Goal: Task Accomplishment & Management: Complete application form

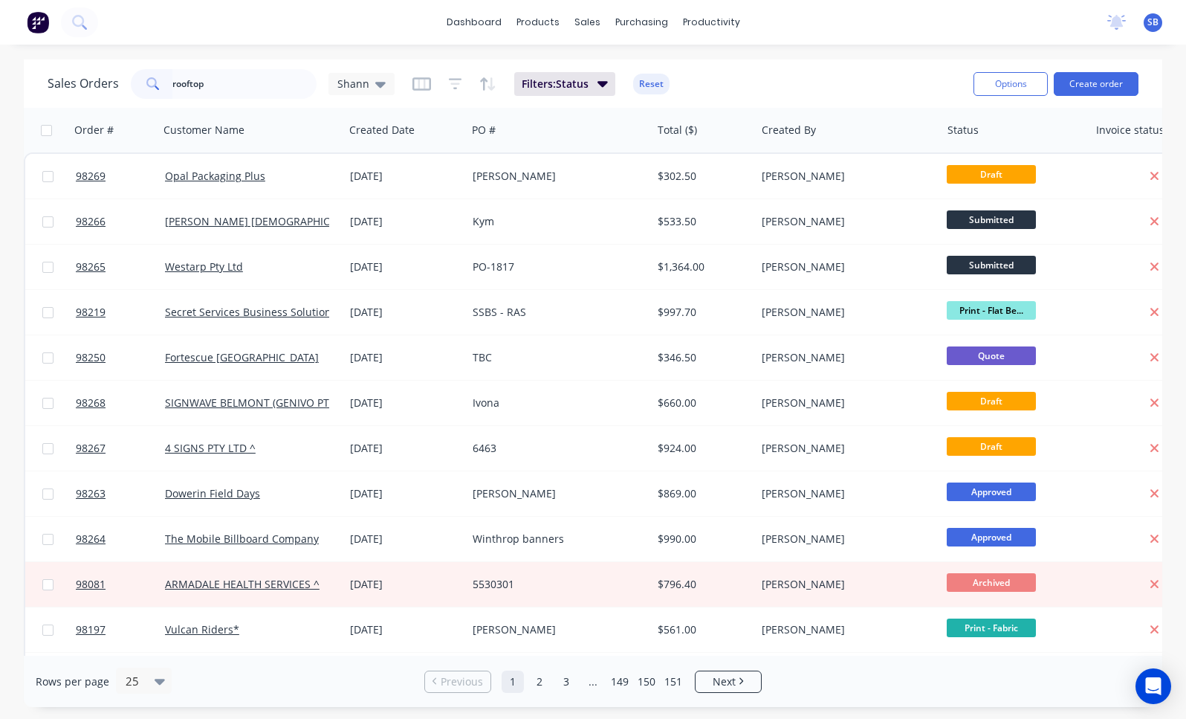
type input "rooftop"
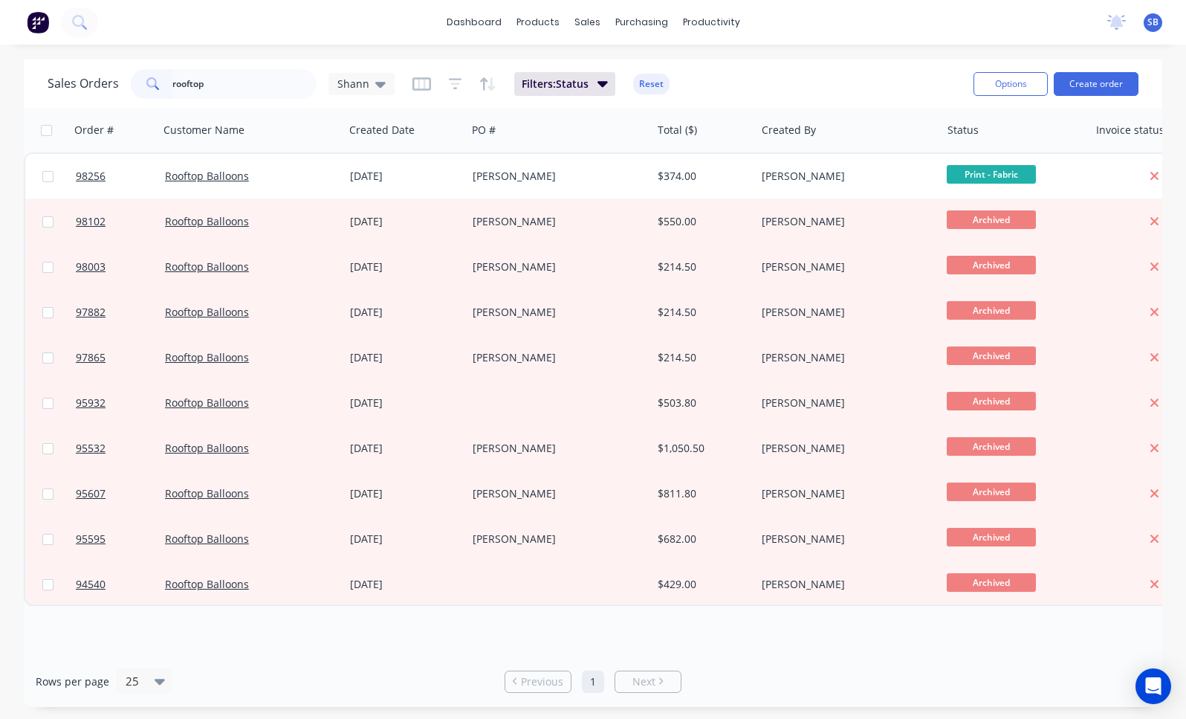
click at [223, 84] on input "rooftop" at bounding box center [244, 84] width 145 height 30
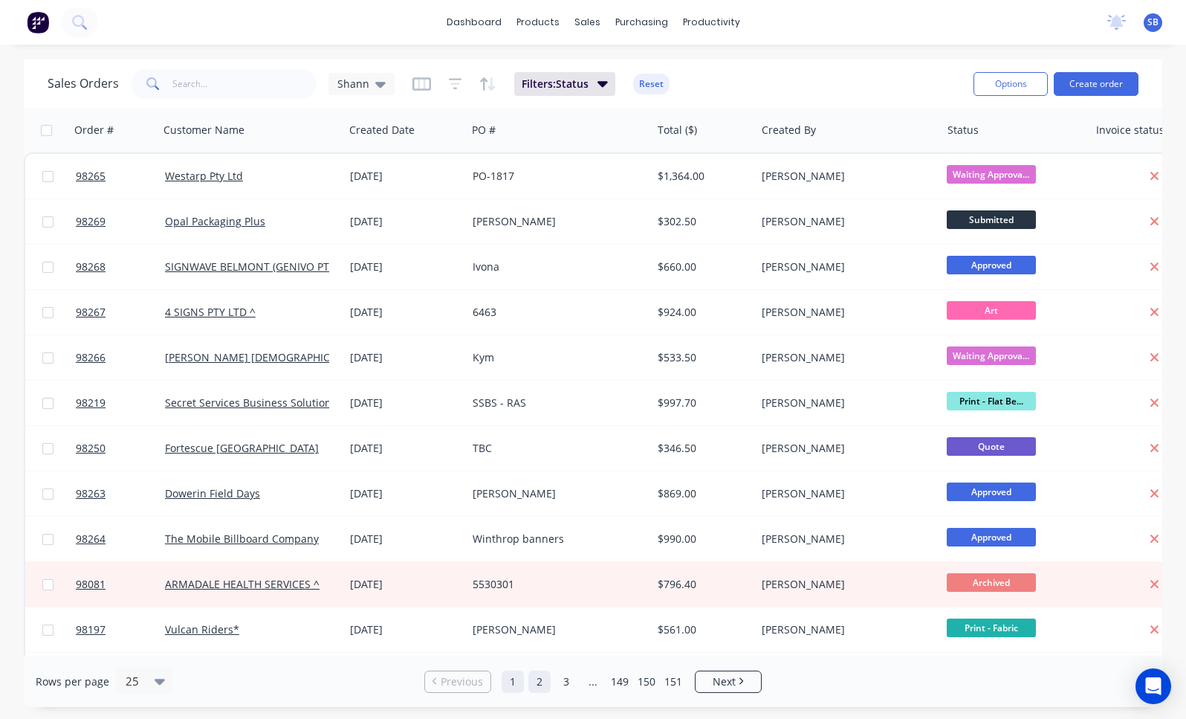
click at [542, 679] on link "2" at bounding box center [539, 681] width 22 height 22
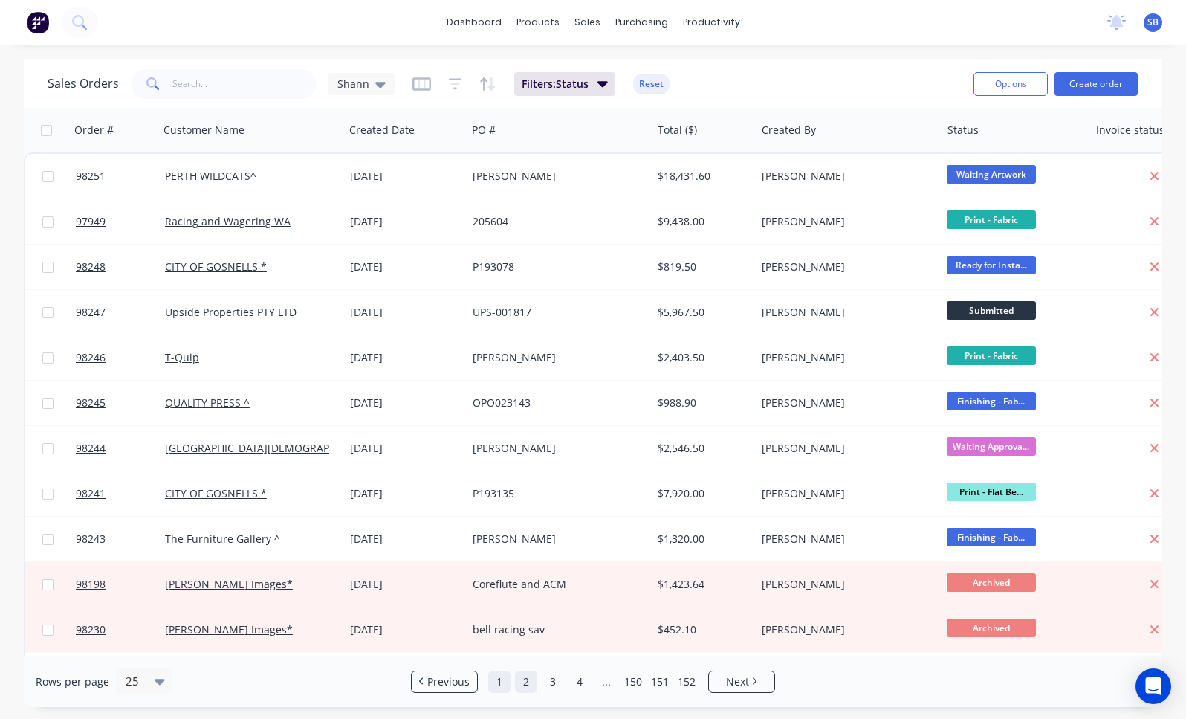
click at [498, 683] on link "1" at bounding box center [499, 681] width 22 height 22
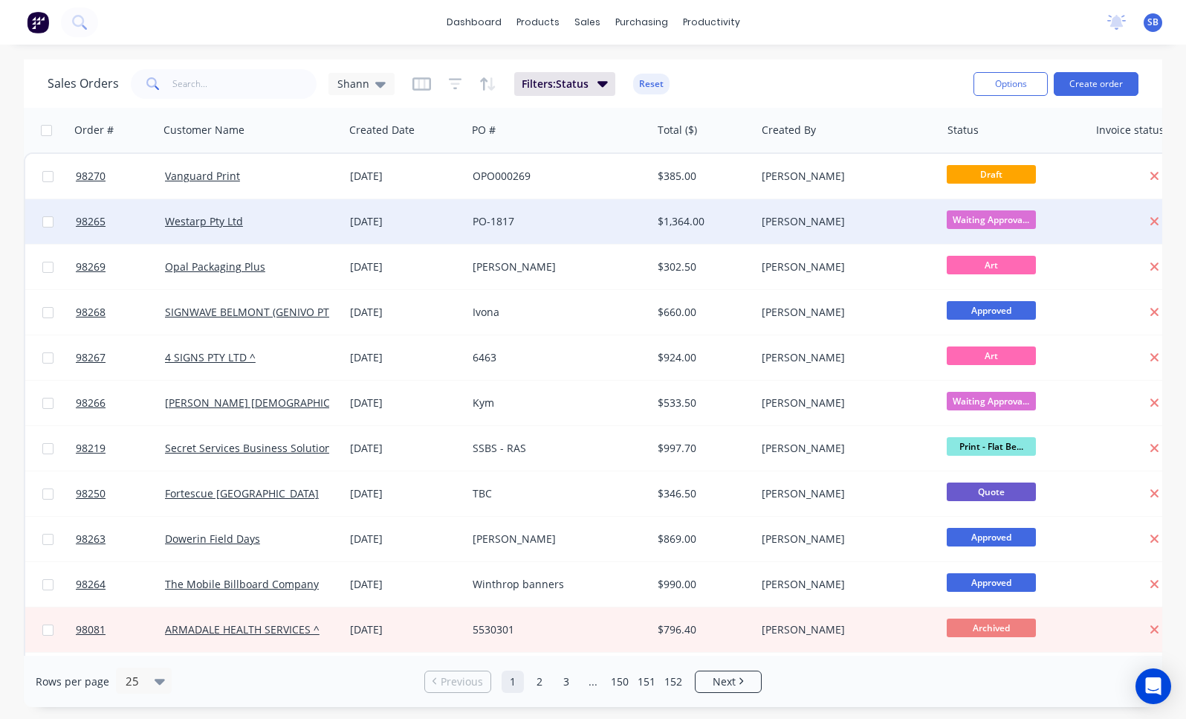
click at [530, 225] on div "PO-1817" at bounding box center [555, 221] width 164 height 15
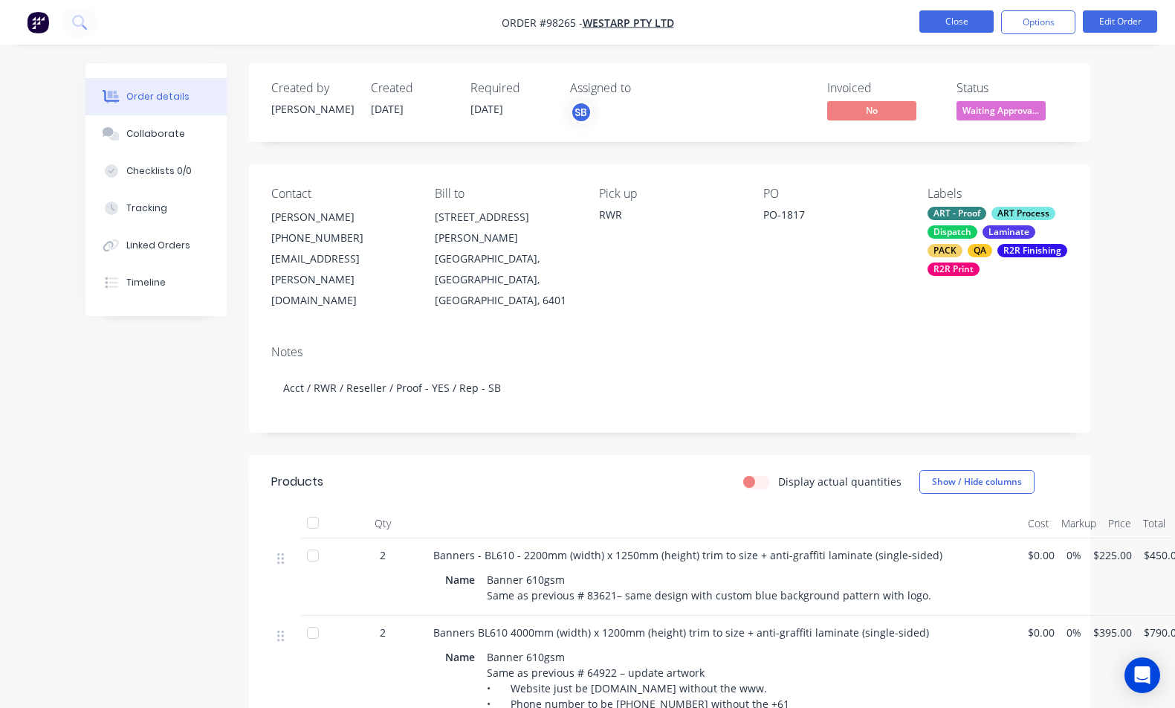
click at [940, 22] on button "Close" at bounding box center [956, 21] width 74 height 22
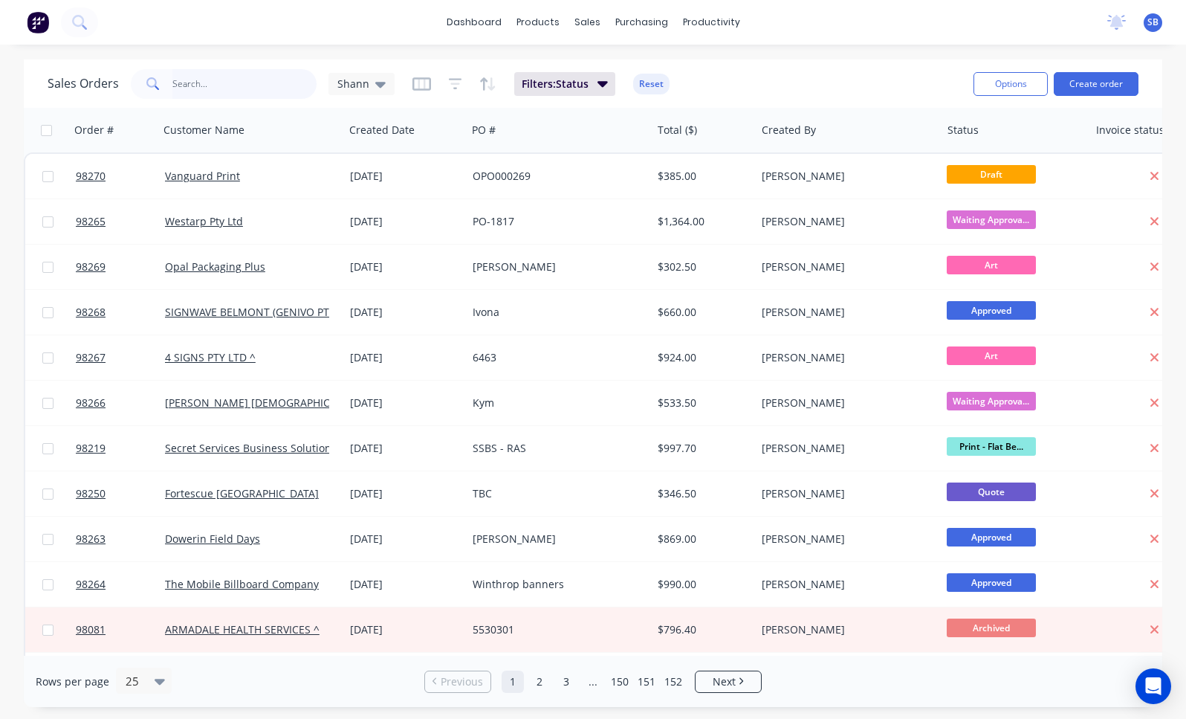
click at [234, 87] on input "text" at bounding box center [244, 84] width 145 height 30
type input "rooftop"
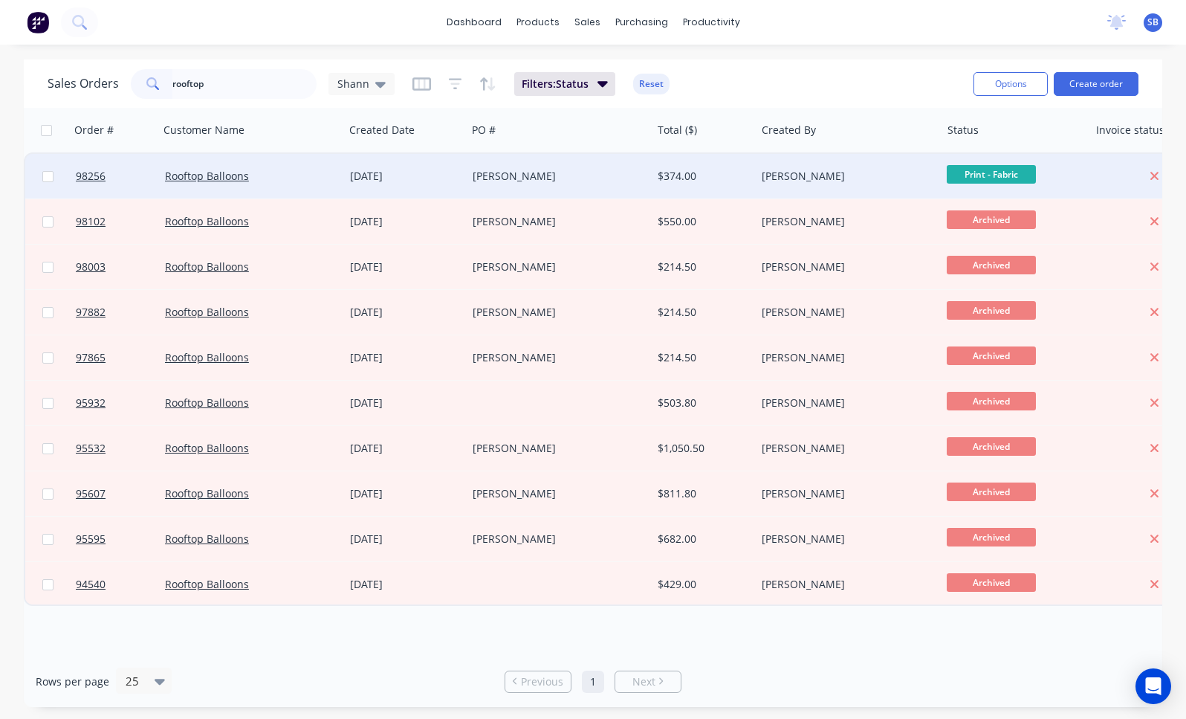
click at [500, 180] on div "[PERSON_NAME]" at bounding box center [555, 176] width 164 height 15
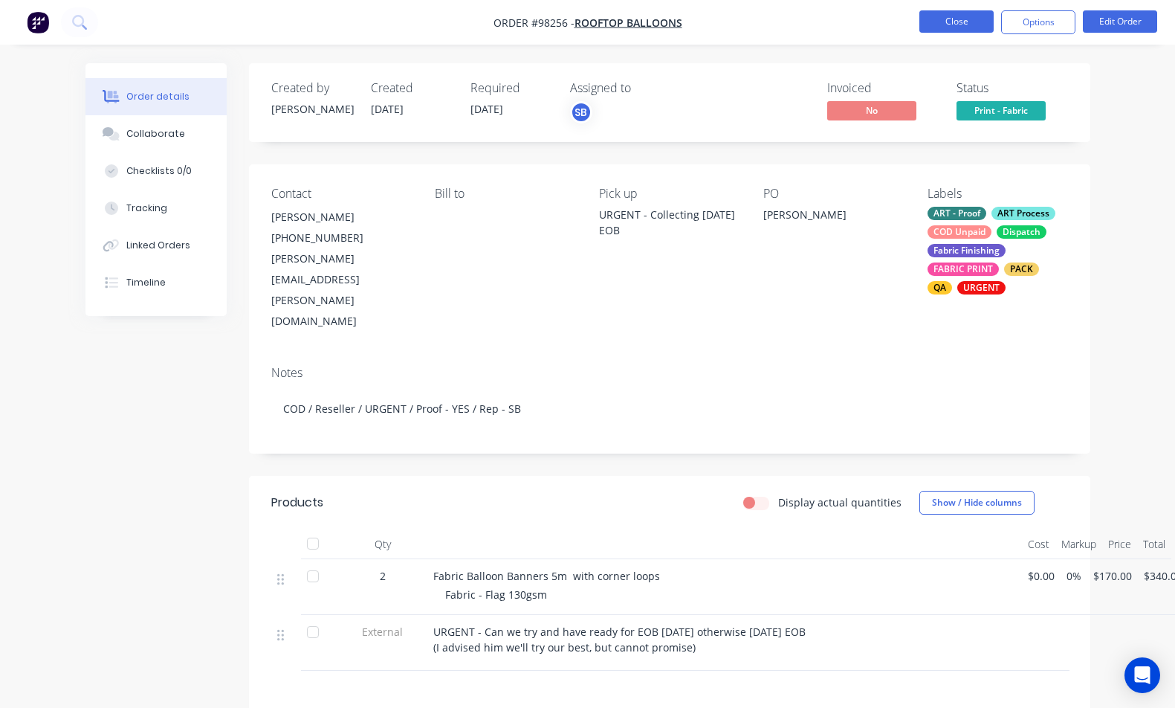
click at [970, 21] on button "Close" at bounding box center [956, 21] width 74 height 22
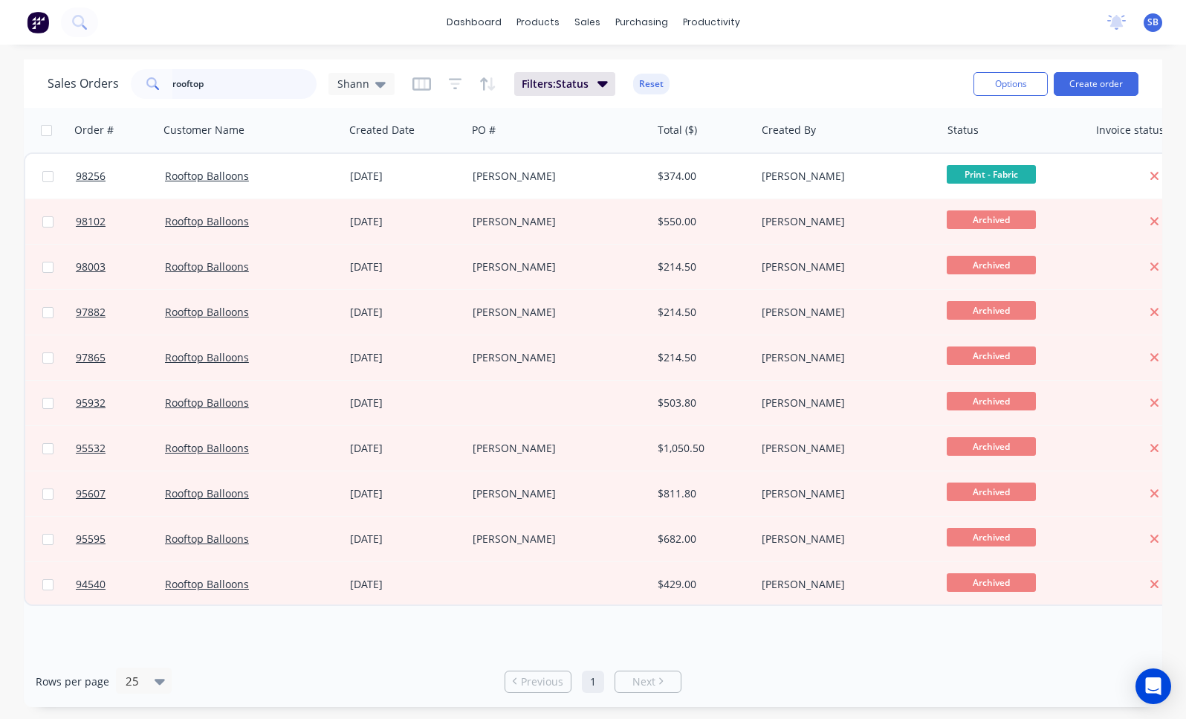
click at [227, 83] on input "rooftop" at bounding box center [244, 84] width 145 height 30
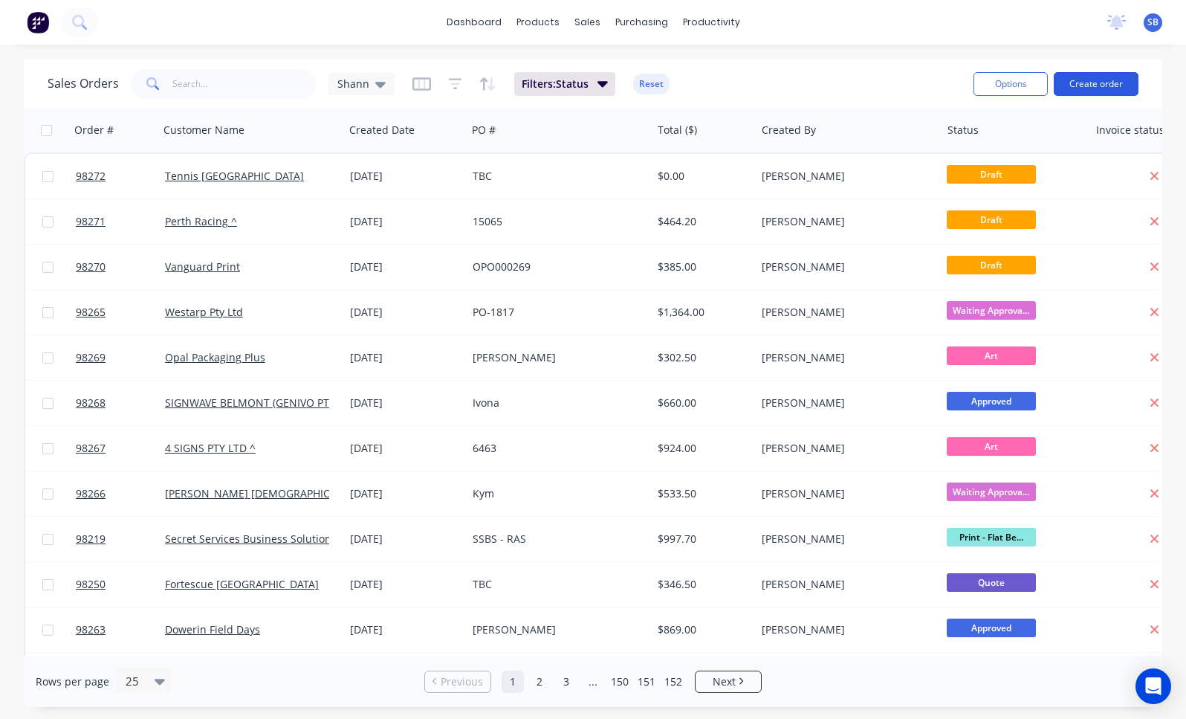
click at [1099, 80] on button "Create order" at bounding box center [1096, 84] width 85 height 24
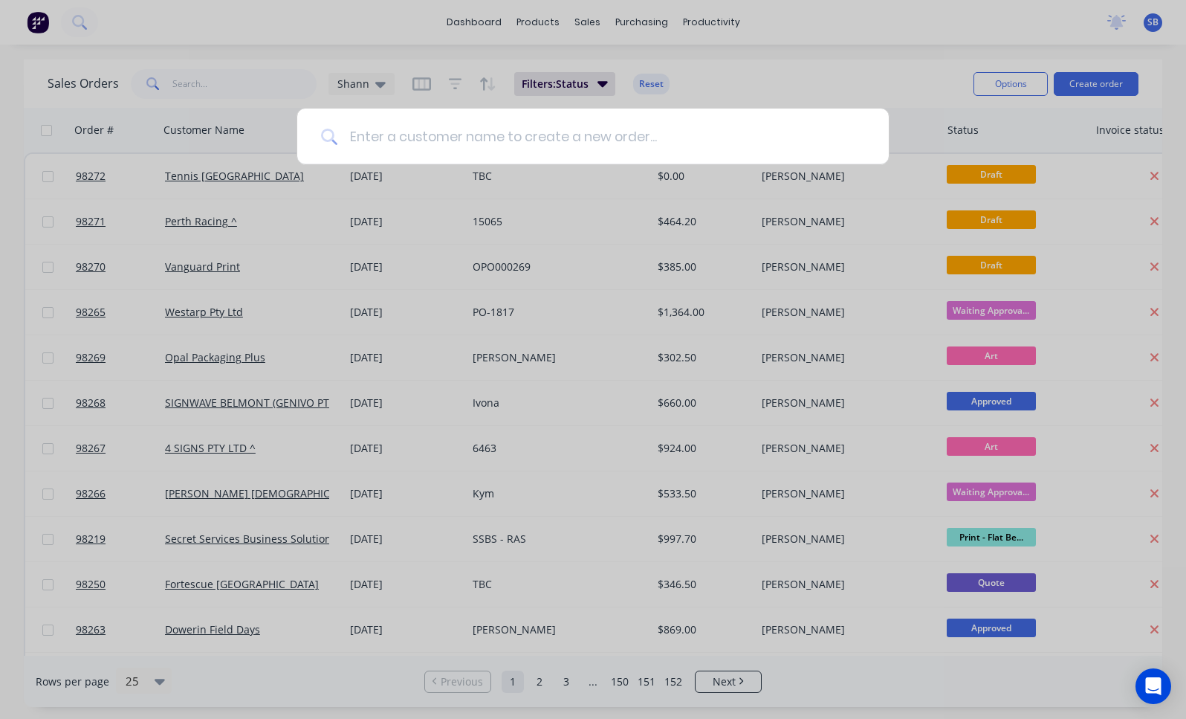
click at [466, 127] on input at bounding box center [601, 137] width 528 height 56
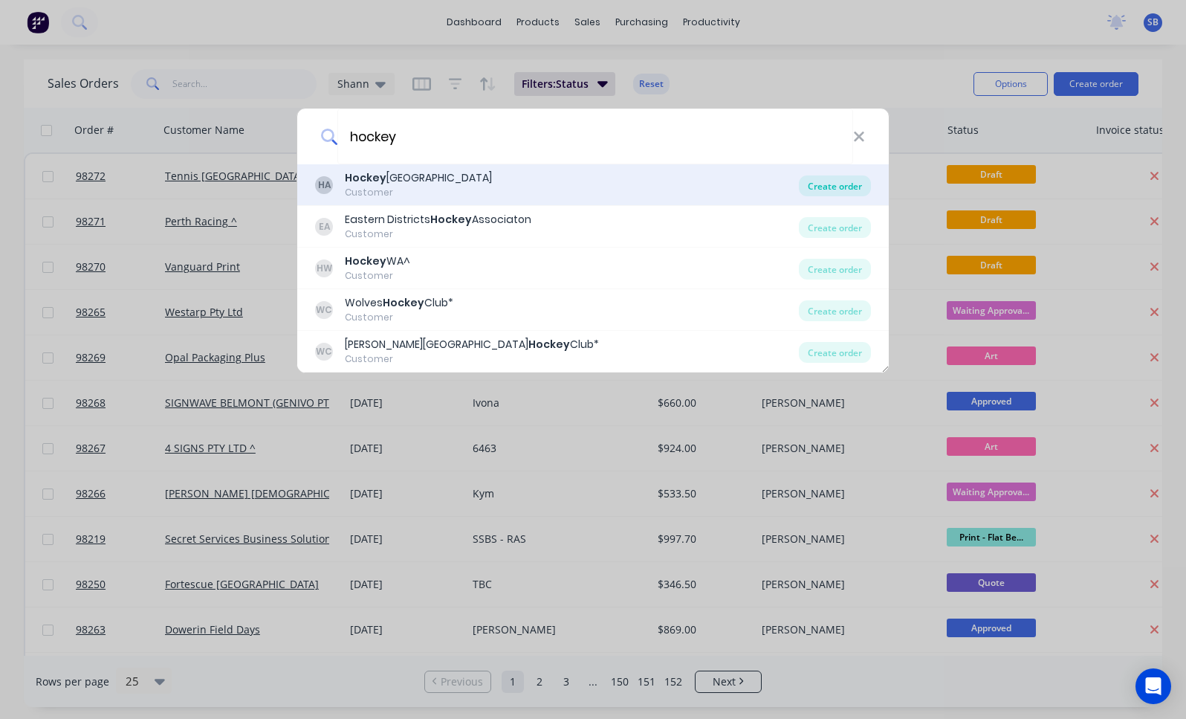
type input "hockey"
click at [816, 187] on div "Create order" at bounding box center [835, 185] width 72 height 21
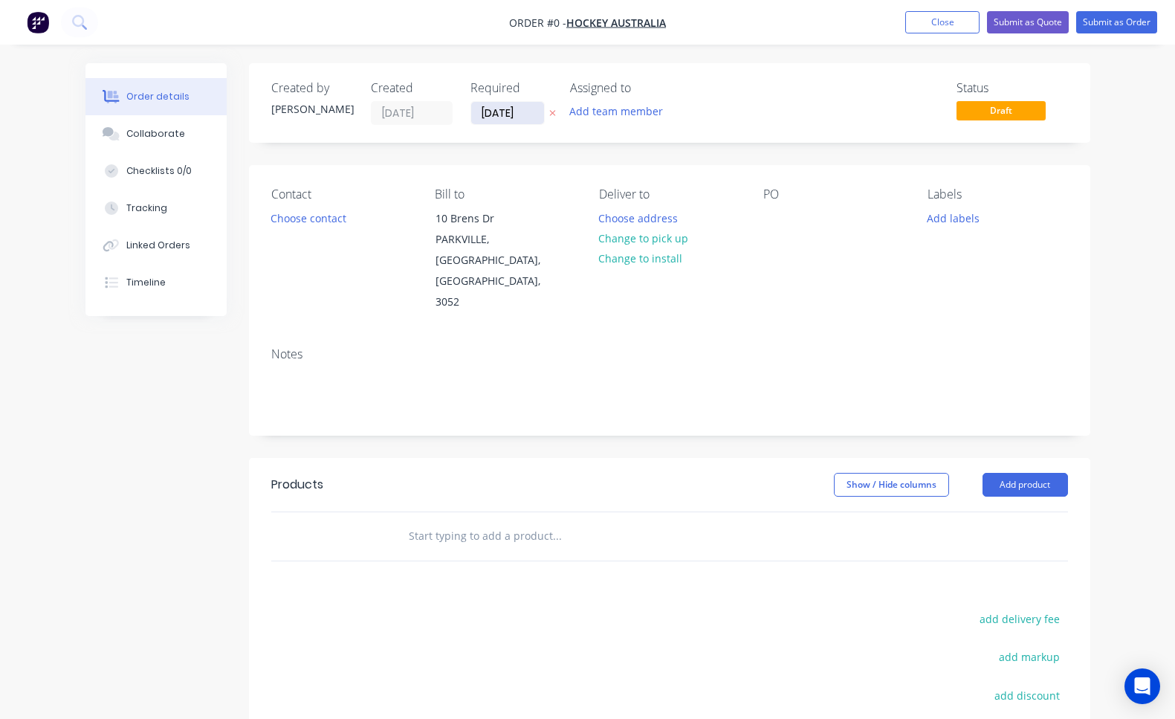
click at [526, 109] on input "[DATE]" at bounding box center [507, 113] width 73 height 22
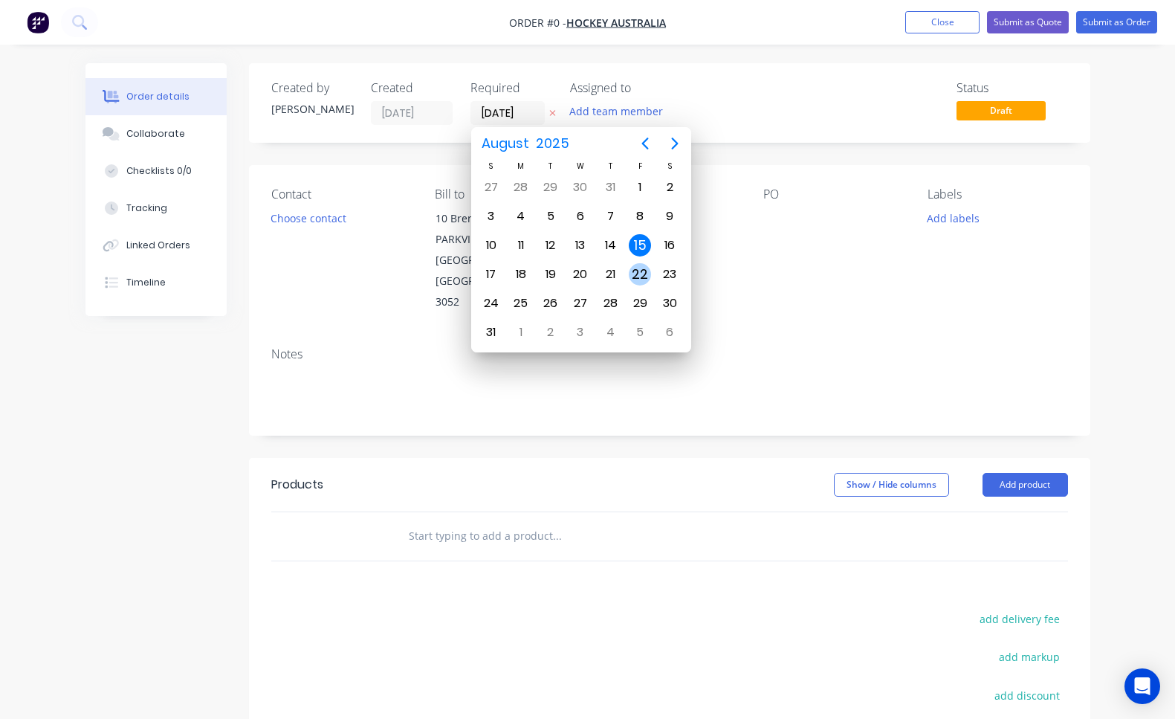
click at [641, 276] on div "22" at bounding box center [640, 274] width 22 height 22
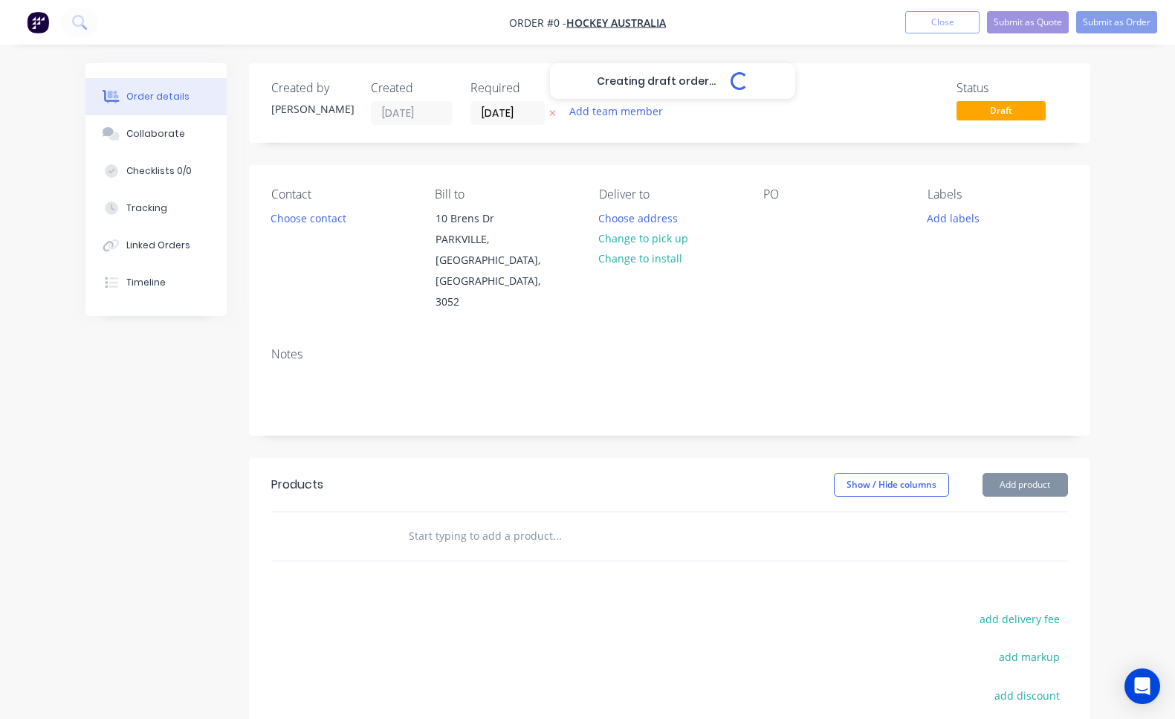
type input "[DATE]"
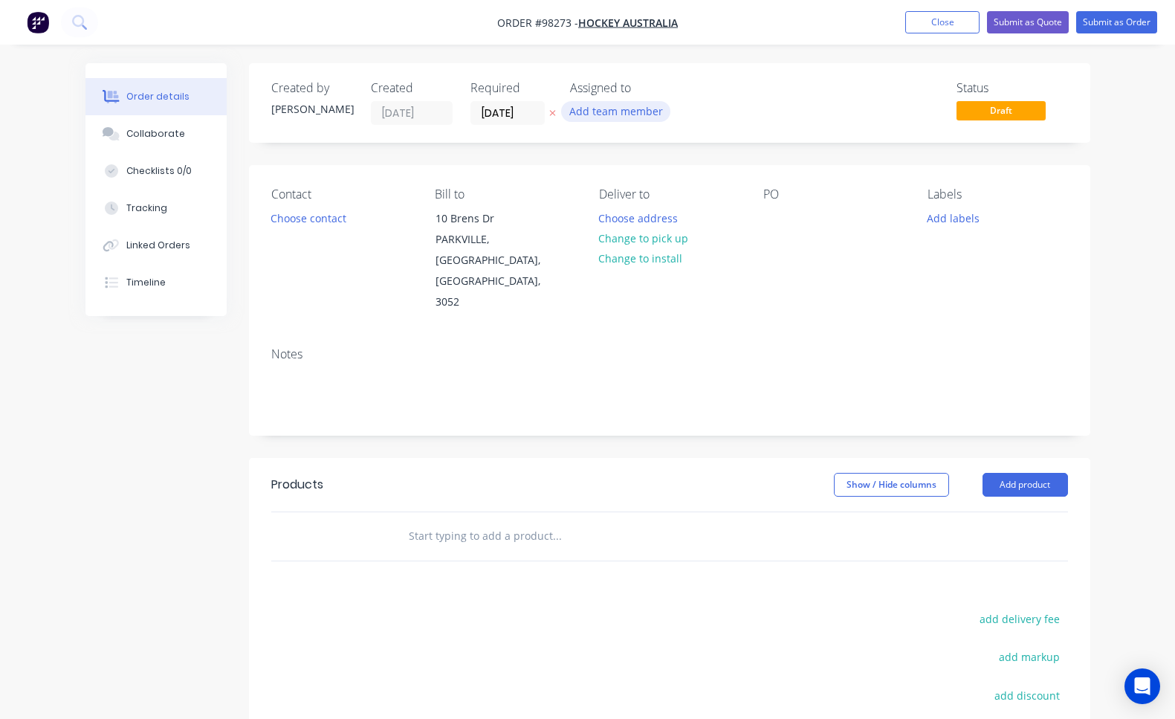
click at [644, 117] on button "Add team member" at bounding box center [615, 111] width 109 height 20
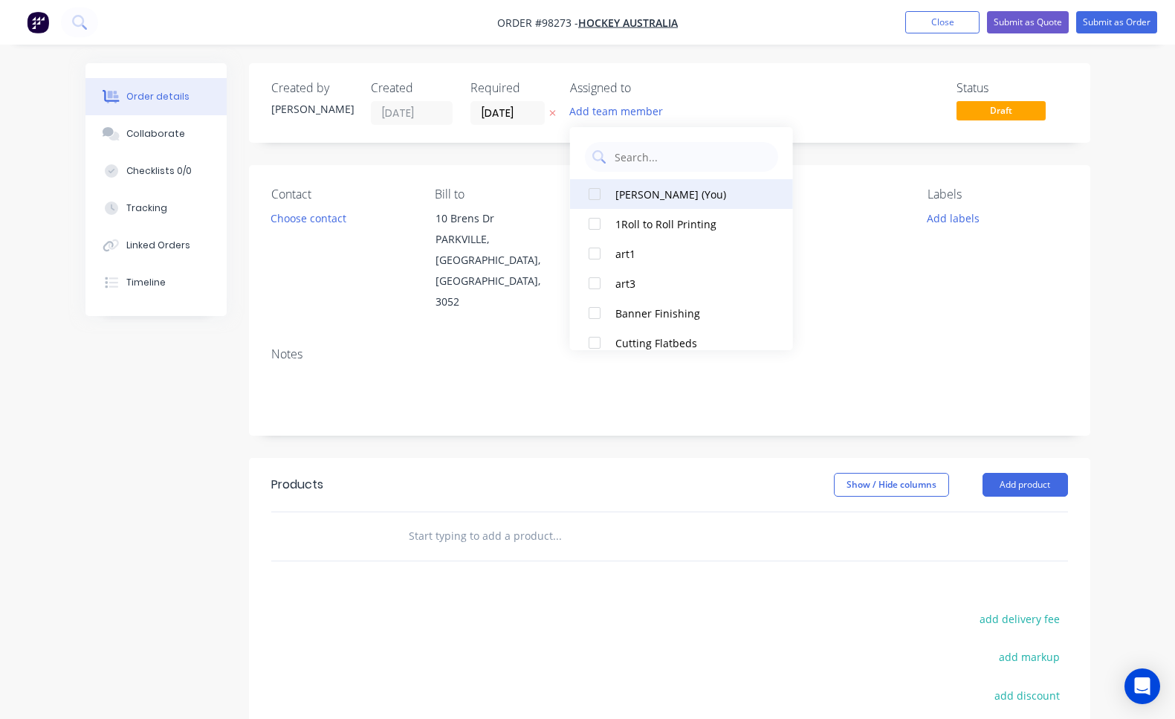
click at [649, 196] on div "[PERSON_NAME] (You)" at bounding box center [689, 195] width 149 height 16
click at [310, 225] on button "Choose contact" at bounding box center [307, 217] width 91 height 20
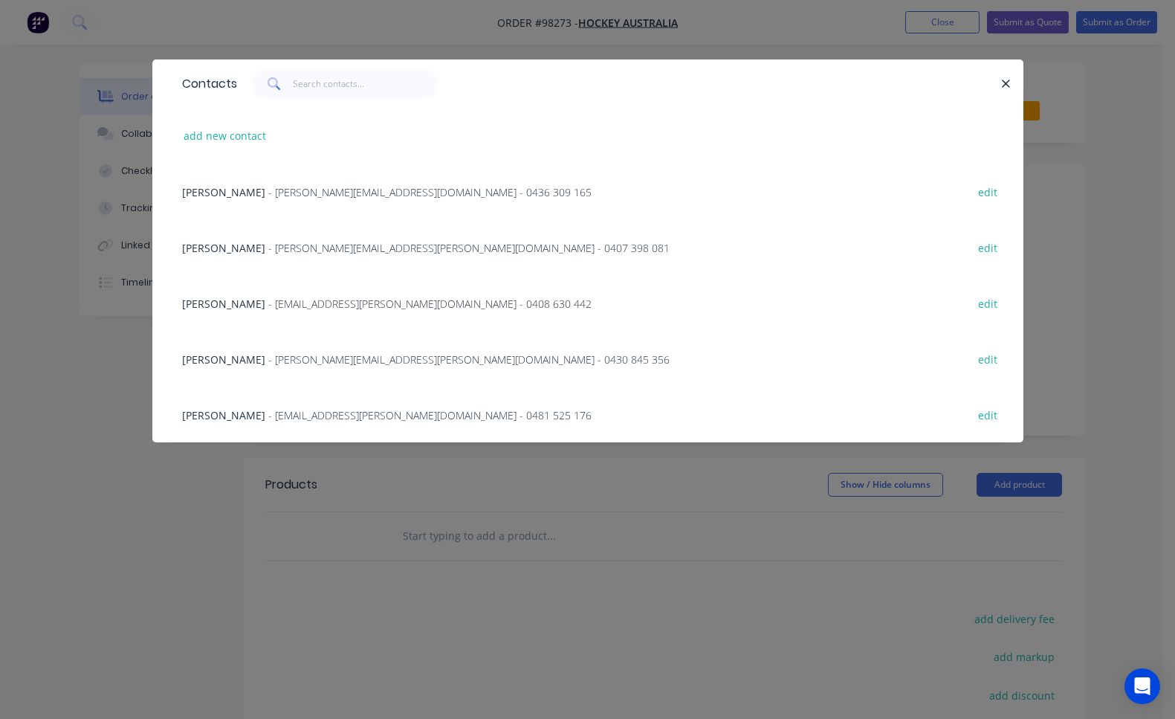
click at [301, 360] on span "- [PERSON_NAME][EMAIL_ADDRESS][PERSON_NAME][DOMAIN_NAME] - 0430 845 356" at bounding box center [468, 359] width 401 height 14
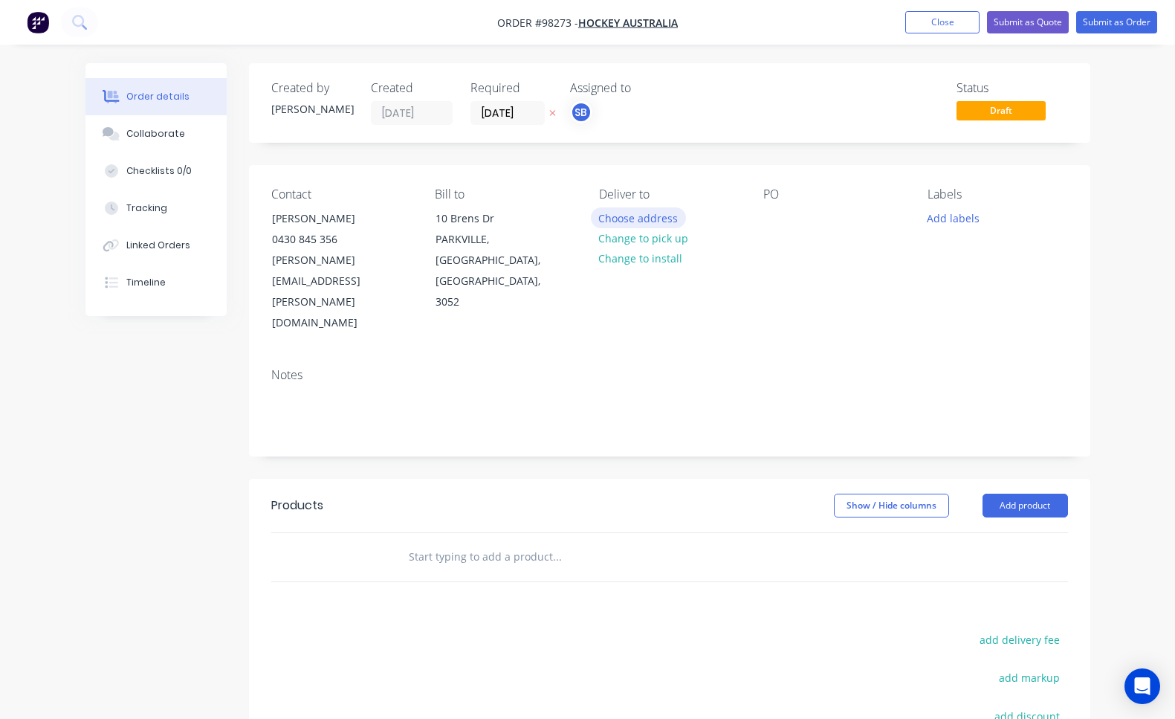
click at [633, 213] on button "Choose address" at bounding box center [638, 217] width 95 height 20
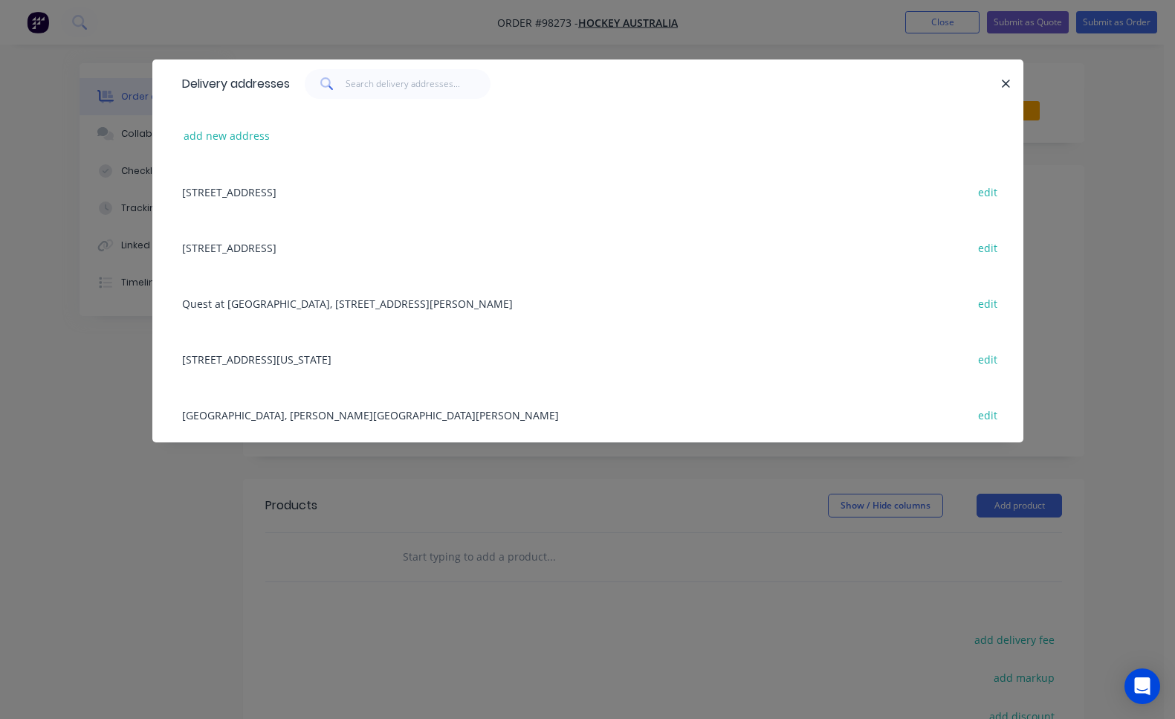
click at [408, 418] on div "[GEOGRAPHIC_DATA], [PERSON_NAME][GEOGRAPHIC_DATA][PERSON_NAME], [GEOGRAPHIC_DAT…" at bounding box center [588, 414] width 826 height 56
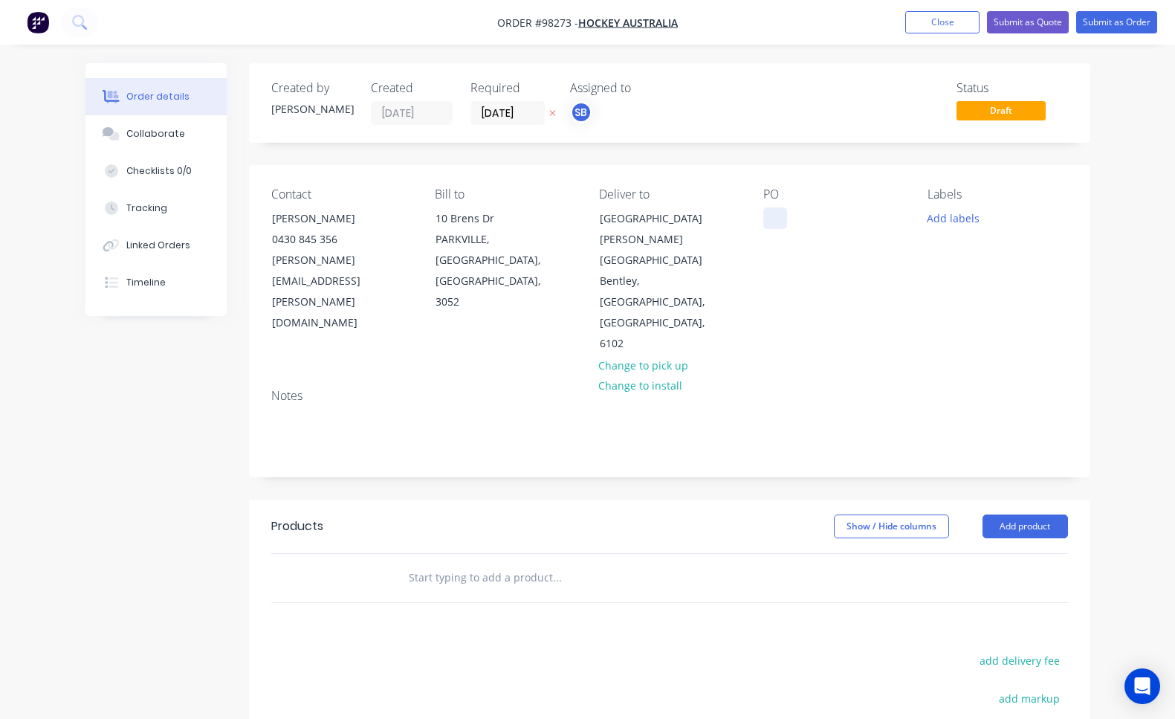
click at [780, 219] on div at bounding box center [775, 218] width 24 height 22
click at [942, 224] on button "Add labels" at bounding box center [953, 217] width 68 height 20
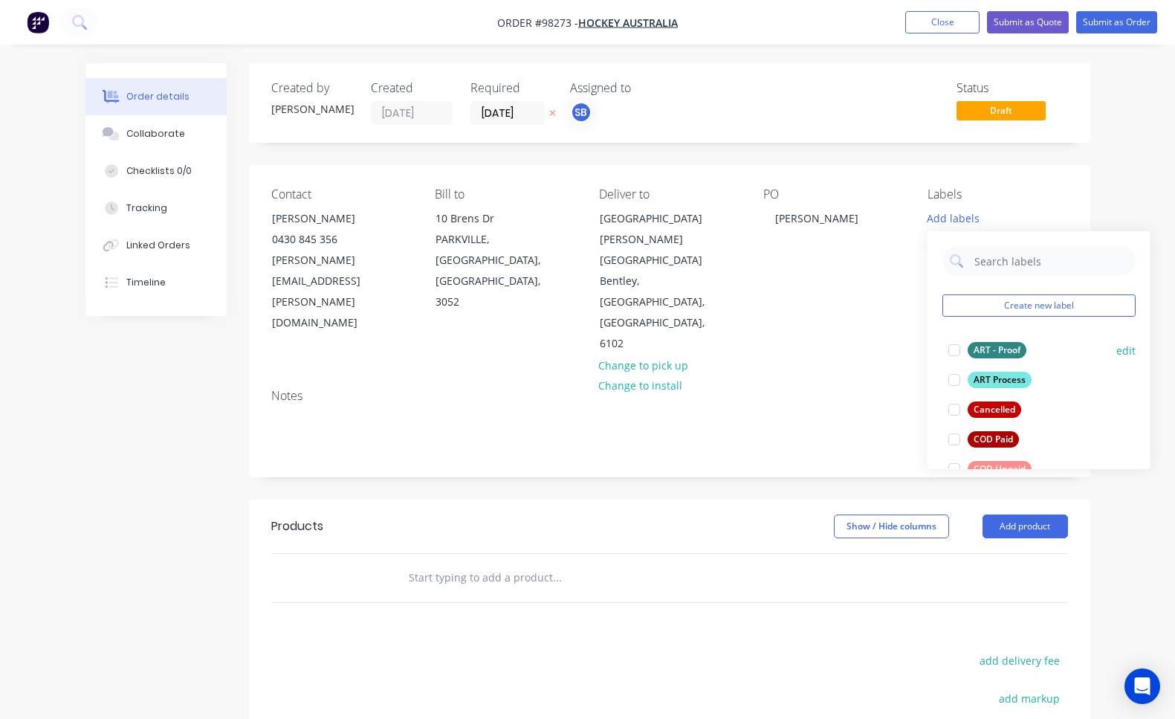
click at [954, 352] on div at bounding box center [954, 350] width 30 height 30
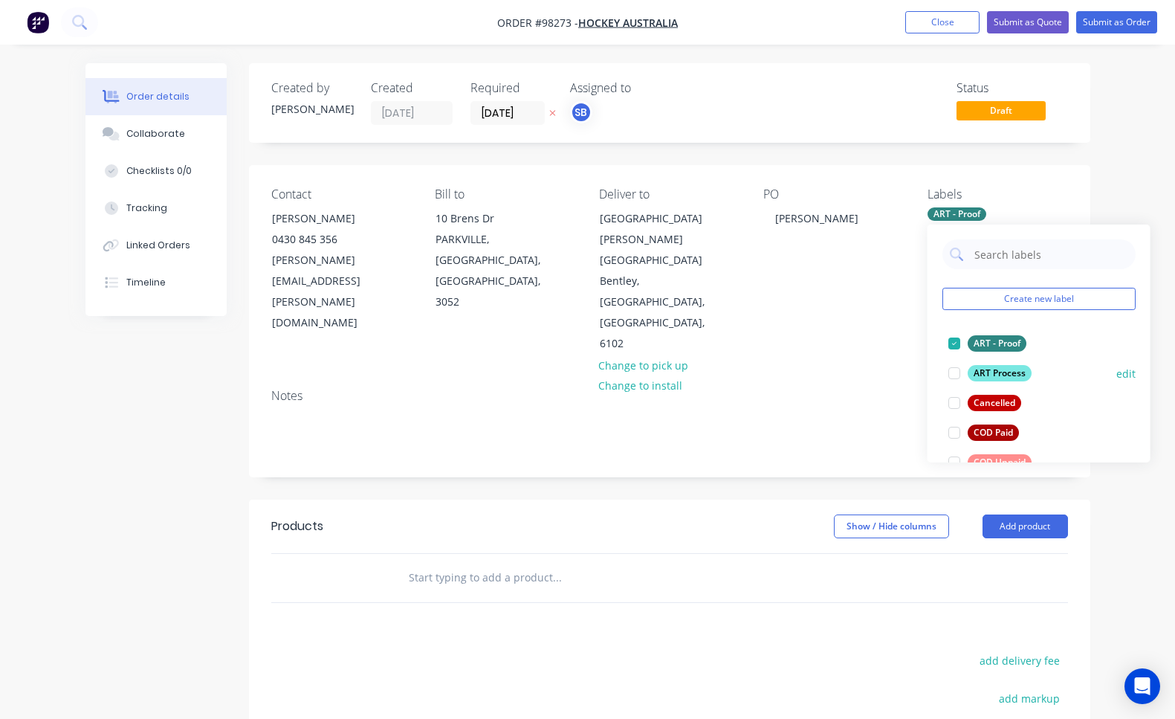
click at [956, 373] on div at bounding box center [954, 373] width 30 height 30
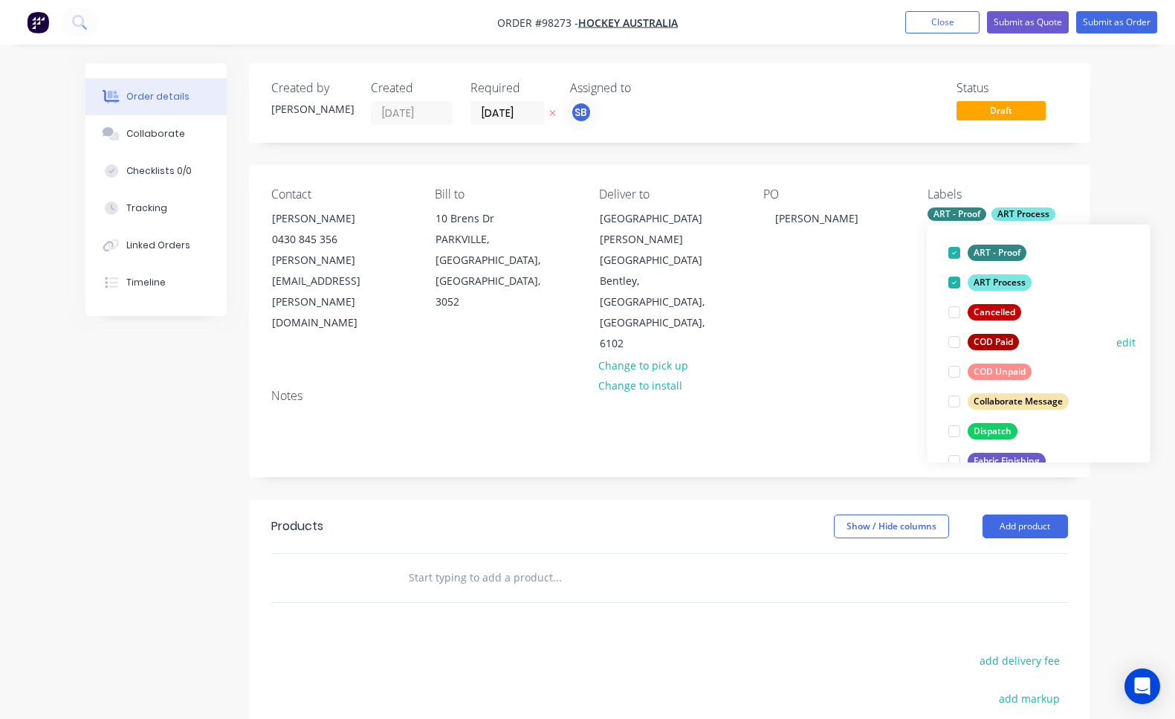
scroll to position [147, 0]
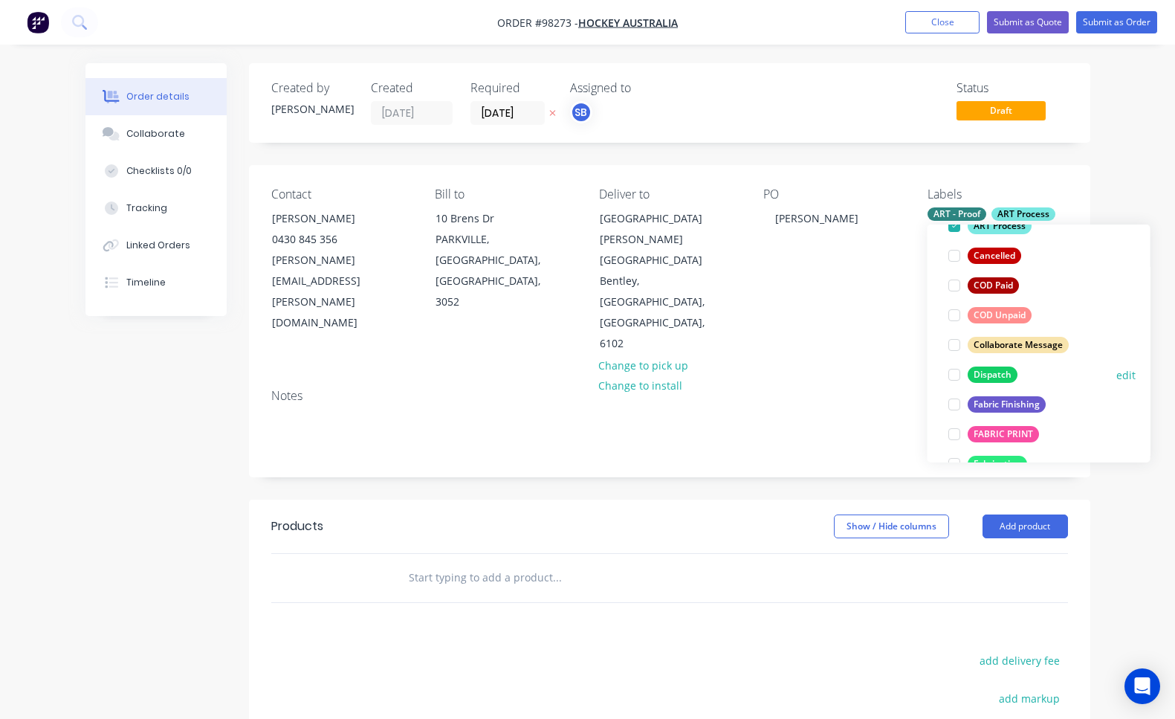
click at [954, 375] on div at bounding box center [954, 375] width 30 height 30
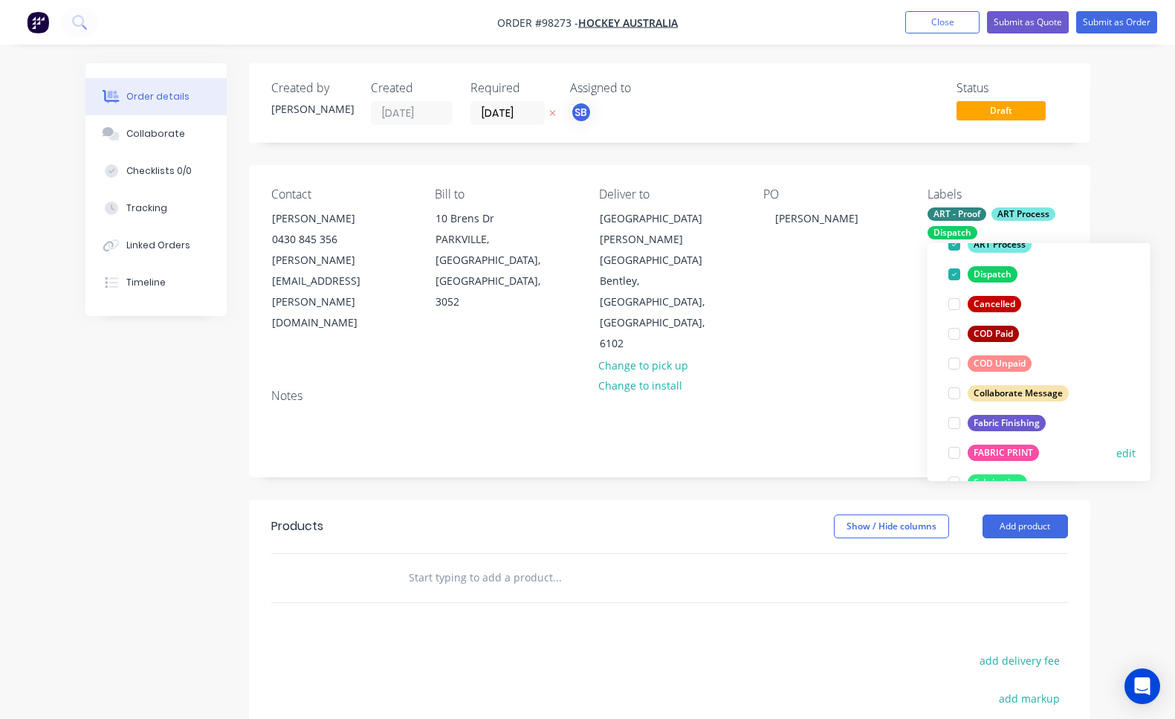
click at [957, 453] on div at bounding box center [954, 453] width 30 height 30
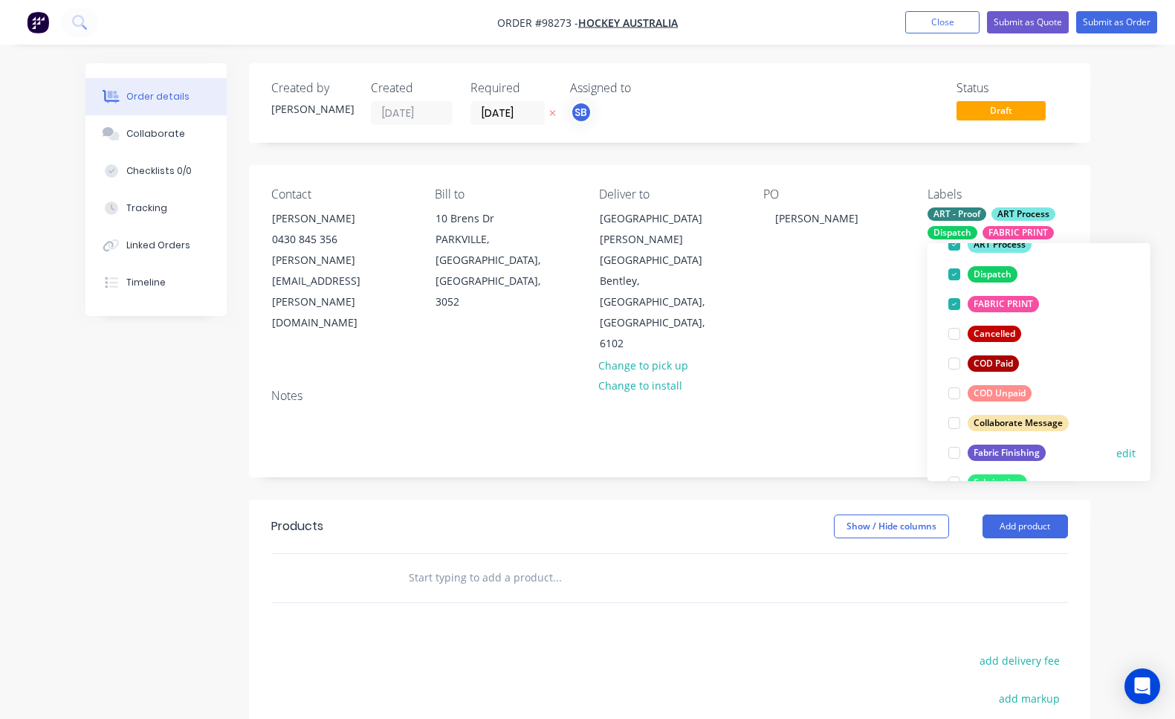
click at [956, 453] on div at bounding box center [954, 453] width 30 height 30
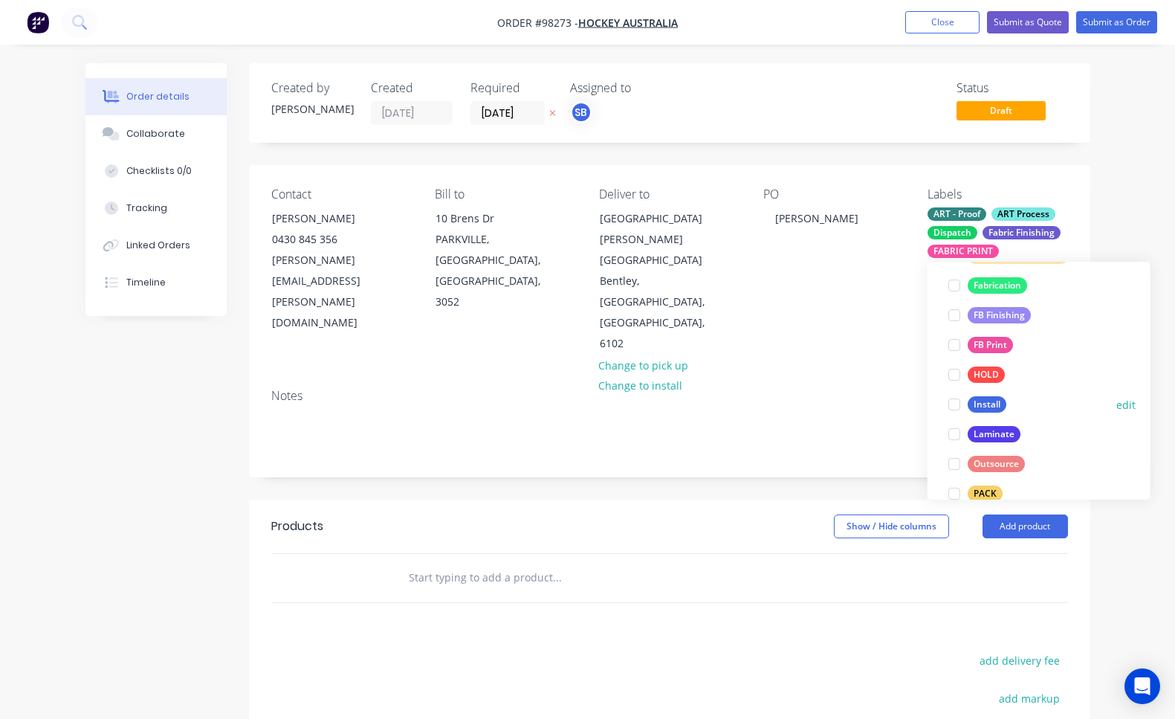
scroll to position [479, 0]
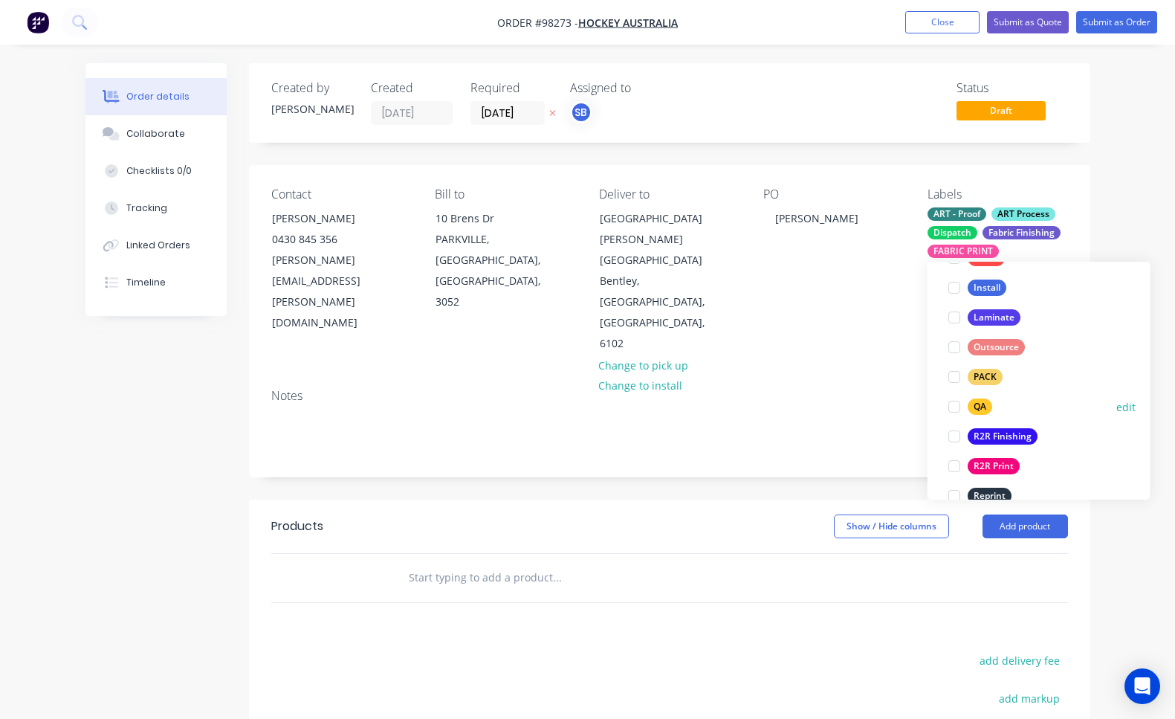
click at [952, 408] on div at bounding box center [954, 407] width 30 height 30
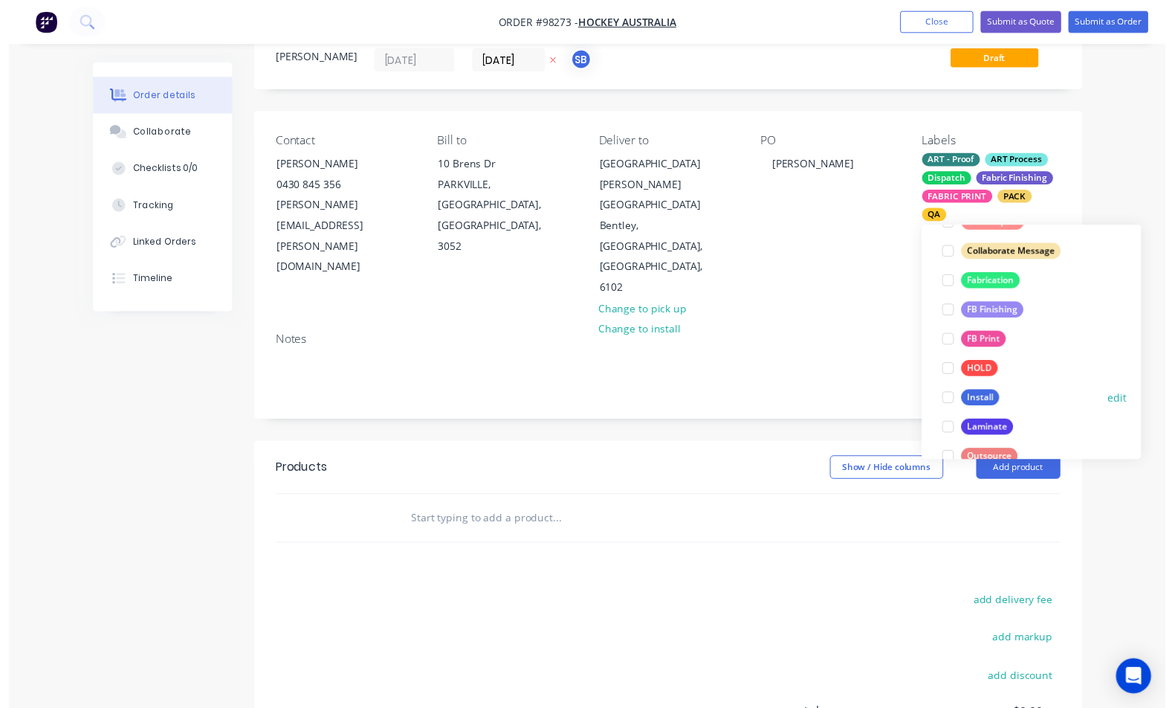
scroll to position [294, 0]
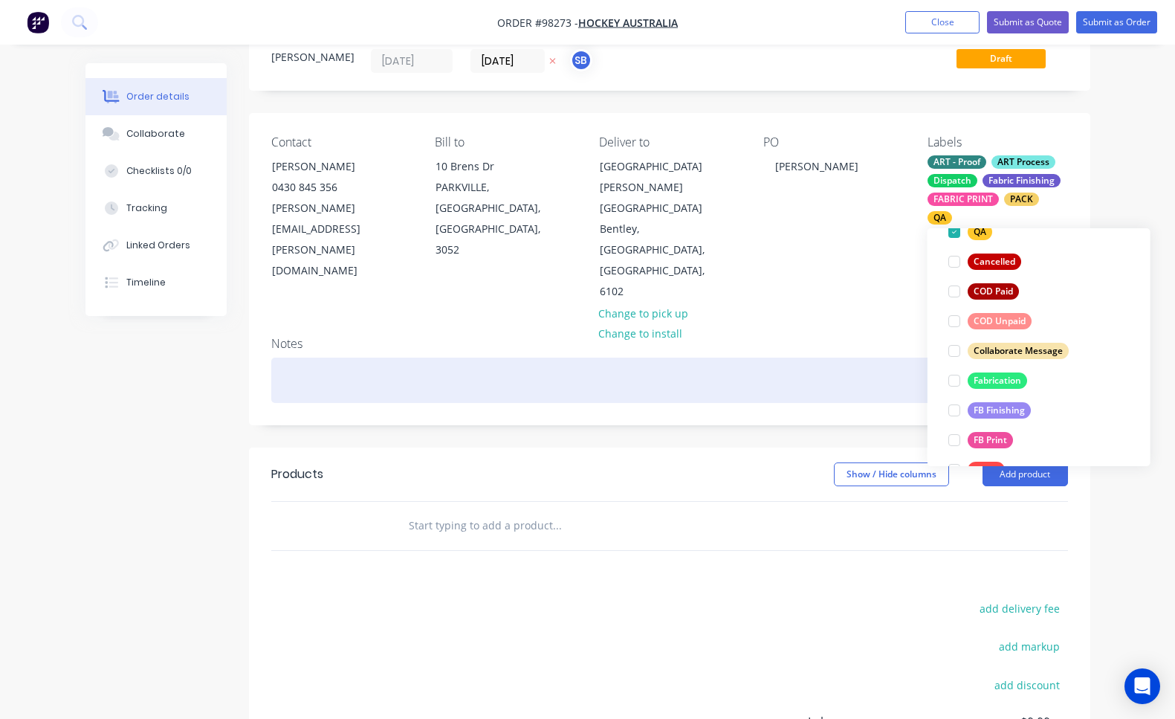
click at [651, 358] on div at bounding box center [669, 380] width 797 height 45
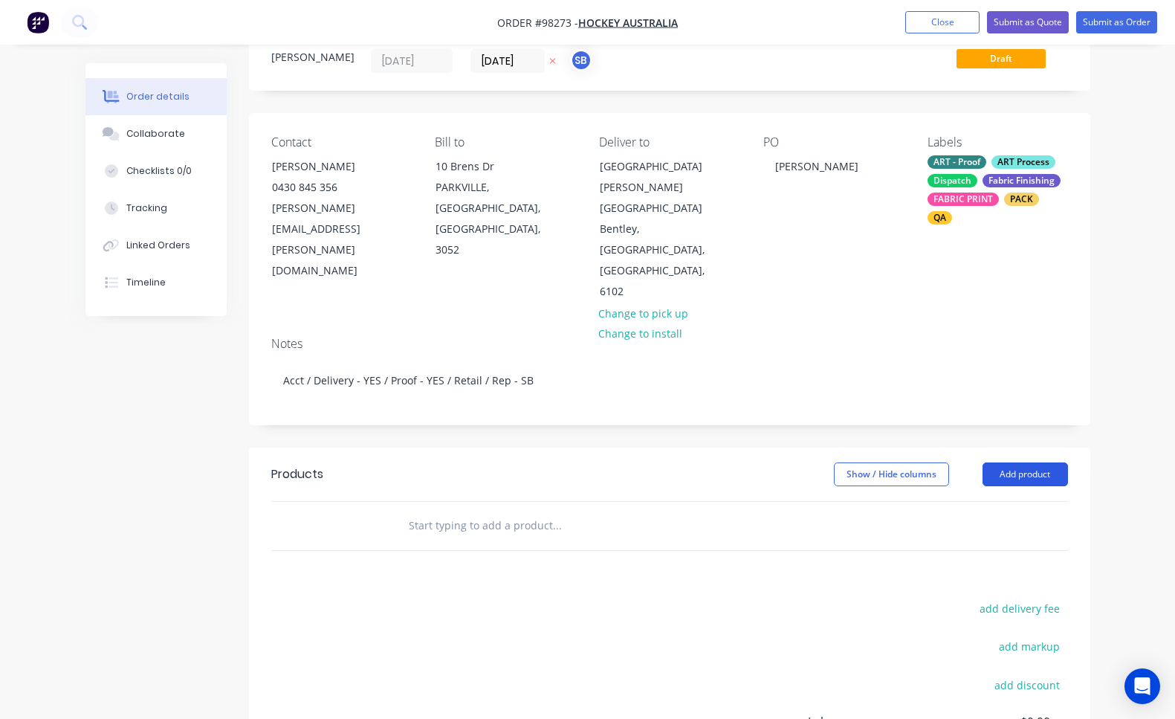
click at [1049, 462] on button "Add product" at bounding box center [1025, 474] width 85 height 24
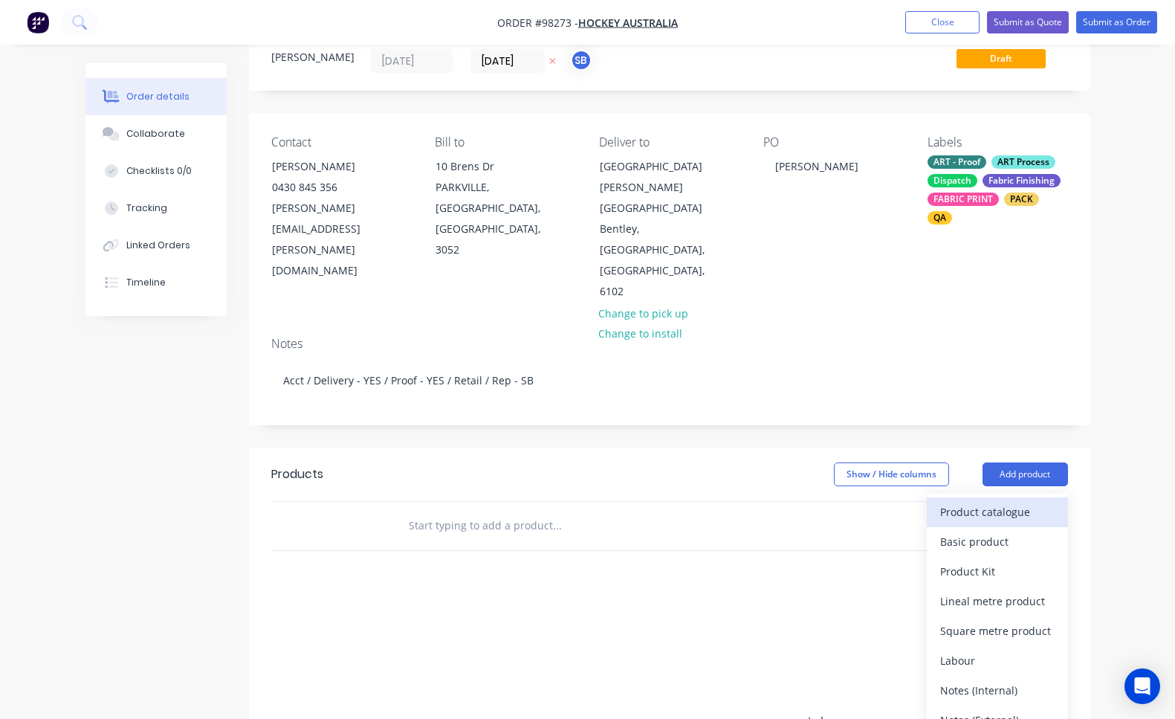
click at [1029, 501] on div "Product catalogue" at bounding box center [997, 512] width 114 height 22
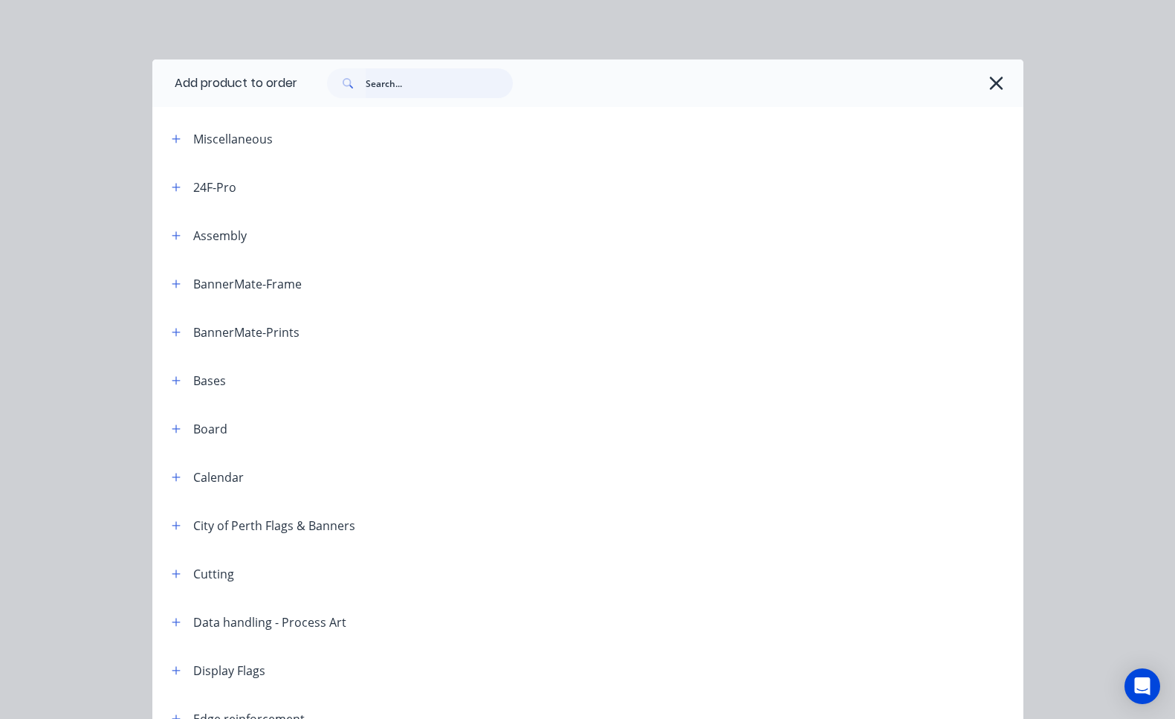
click at [417, 83] on input "text" at bounding box center [439, 83] width 147 height 30
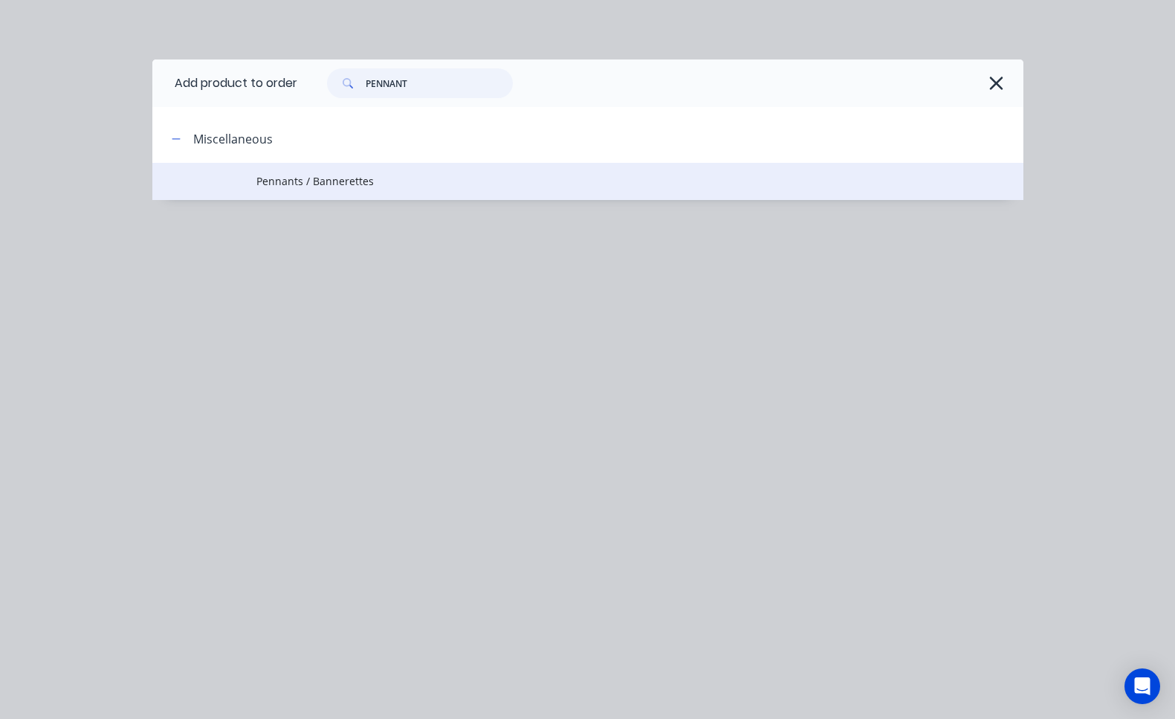
type input "PENNANT"
click at [309, 176] on span "Pennants / Bannerettes" at bounding box center [562, 181] width 613 height 16
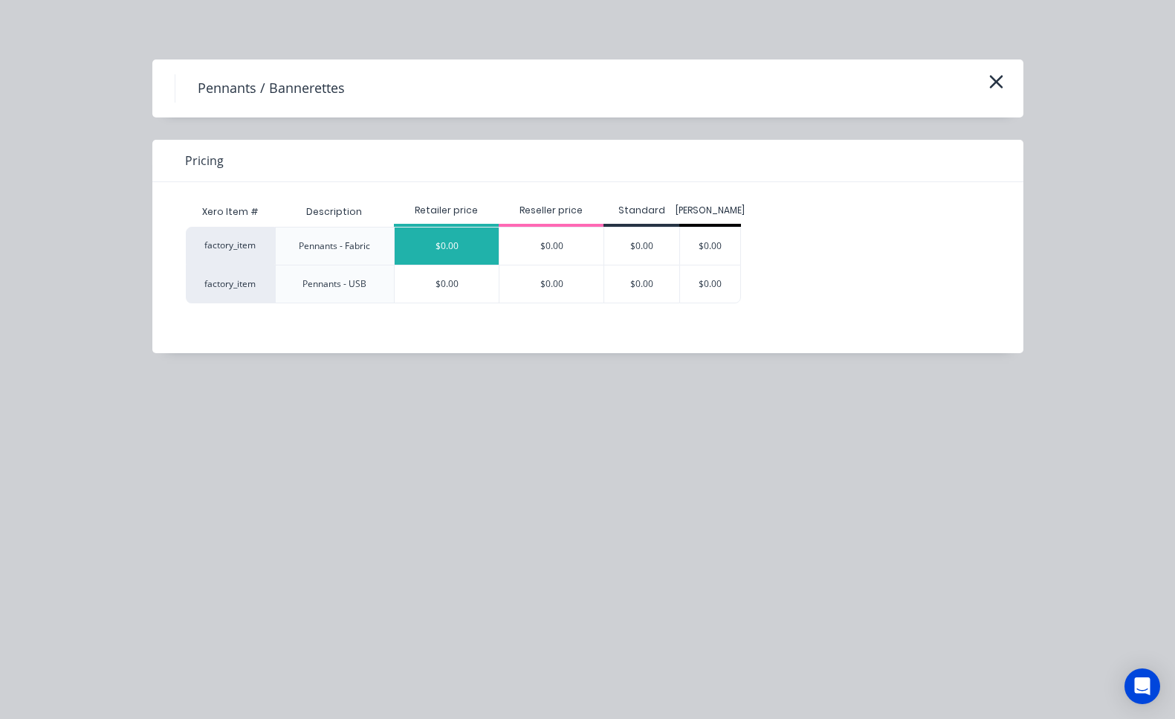
click at [470, 245] on div "$0.00" at bounding box center [447, 245] width 104 height 37
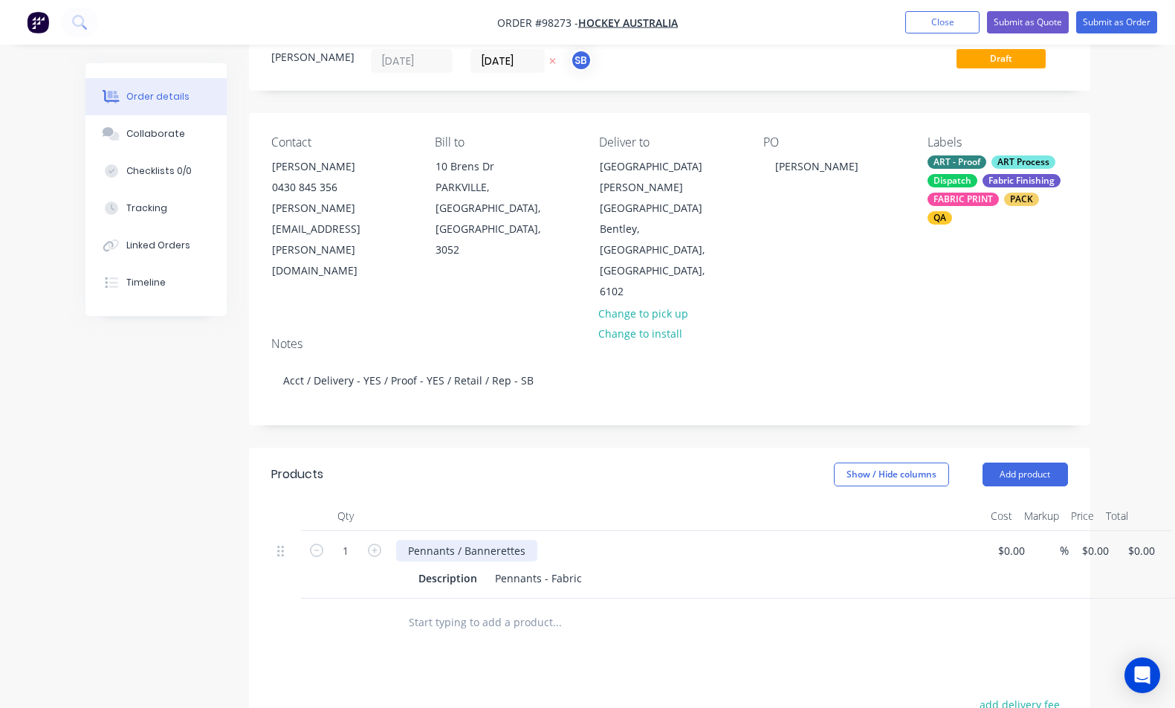
click at [502, 540] on div "Pennants / Bannerettes" at bounding box center [466, 551] width 141 height 22
drag, startPoint x: 528, startPoint y: 488, endPoint x: 378, endPoint y: 482, distance: 150.3
click at [378, 531] on div "1 Pennants / Bannerettes Description Pennants - Fabric $0.00 $0.00 % $0.00 $0.0…" at bounding box center [669, 565] width 797 height 68
paste div
click at [571, 540] on div "Pennants 210mm x 297mm satin with top pocket, rod, cord and green fringe" at bounding box center [597, 551] width 403 height 22
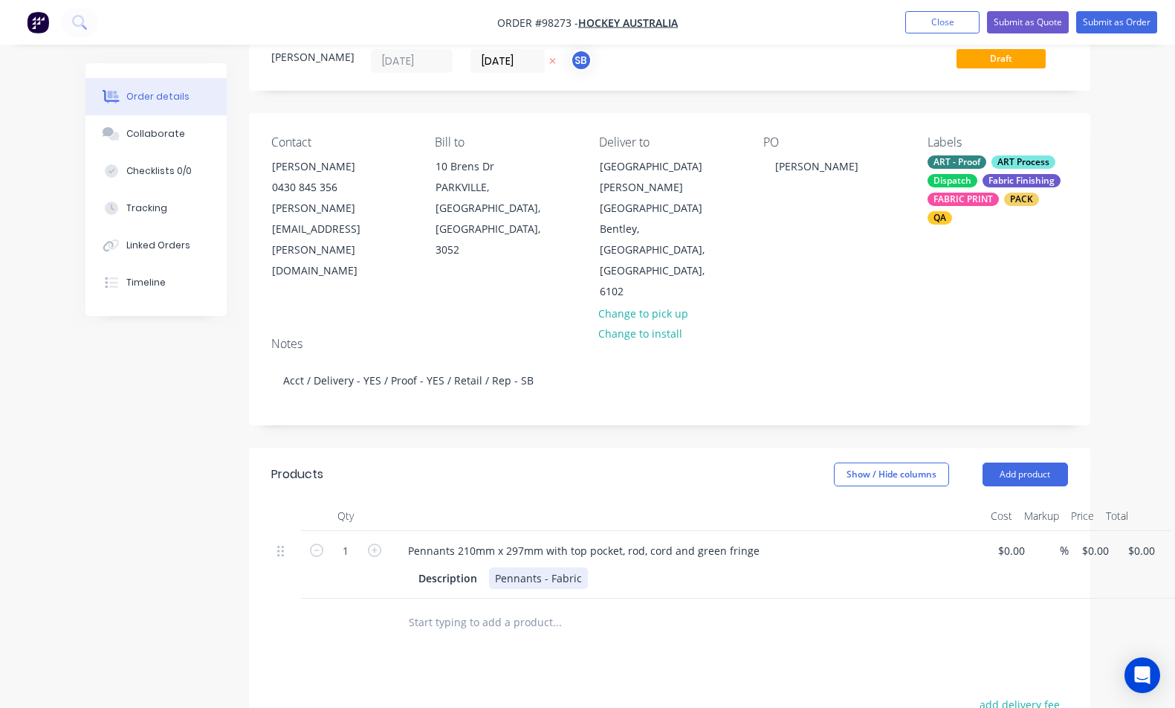
click at [592, 567] on div "Description Pennants - Fabric" at bounding box center [685, 578] width 544 height 22
click at [737, 598] on div at bounding box center [657, 622] width 535 height 48
click at [1068, 531] on div "1 Pennants 210mm x 297mm with top pocket, rod, cord and green fringe Descriptio…" at bounding box center [669, 565] width 797 height 68
type input "$28.50"
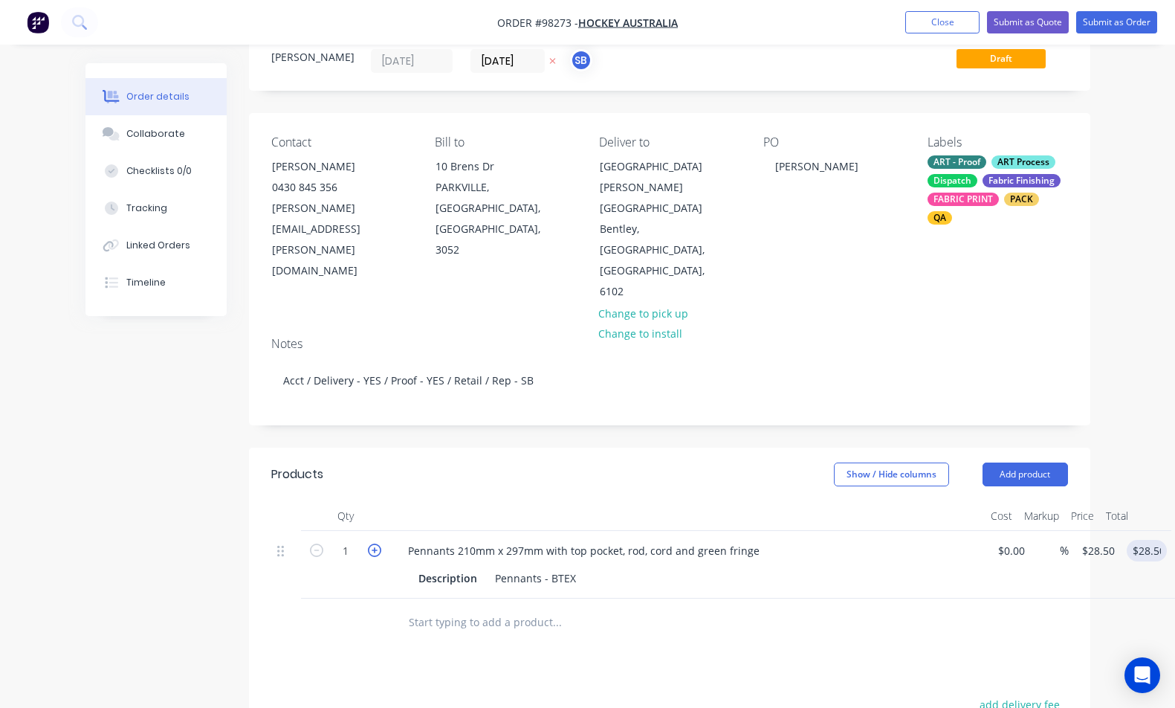
click at [376, 543] on icon "button" at bounding box center [374, 549] width 13 height 13
type input "2"
type input "$57.00"
click at [376, 543] on icon "button" at bounding box center [374, 549] width 13 height 13
type input "3"
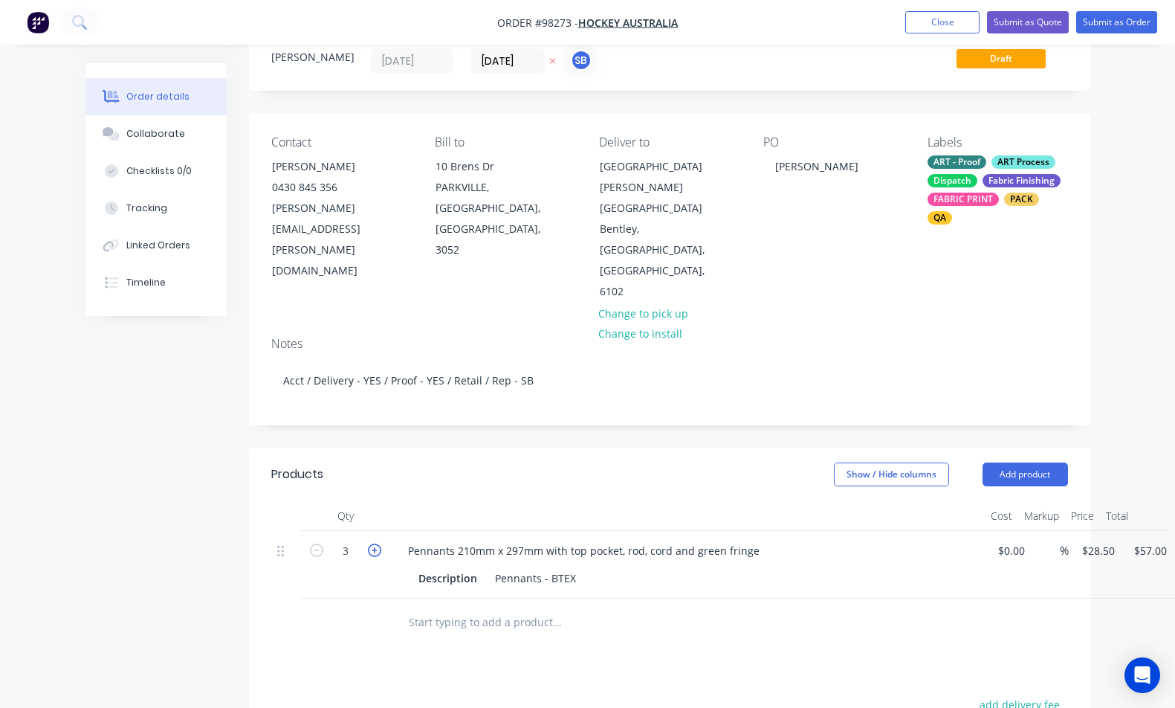
type input "$85.50"
click at [376, 543] on icon "button" at bounding box center [374, 549] width 13 height 13
type input "4"
type input "$114.00"
click at [376, 543] on icon "button" at bounding box center [374, 549] width 13 height 13
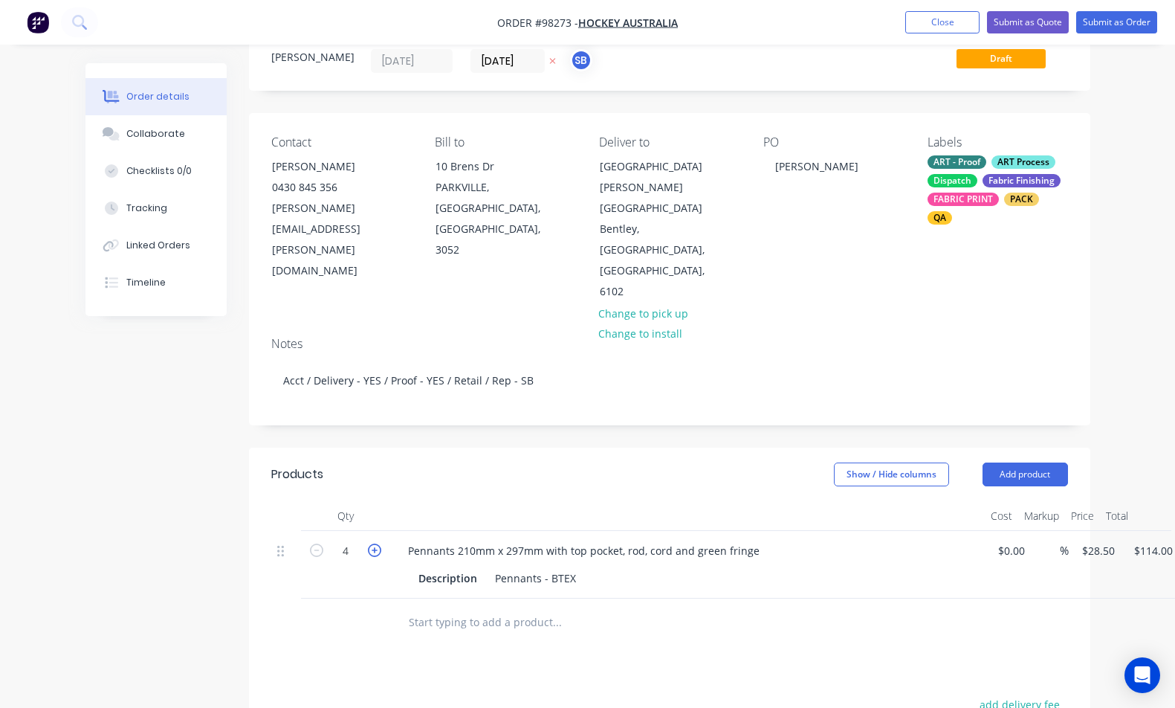
type input "5"
type input "$142.50"
click at [376, 543] on icon "button" at bounding box center [374, 549] width 13 height 13
type input "6"
type input "$171.00"
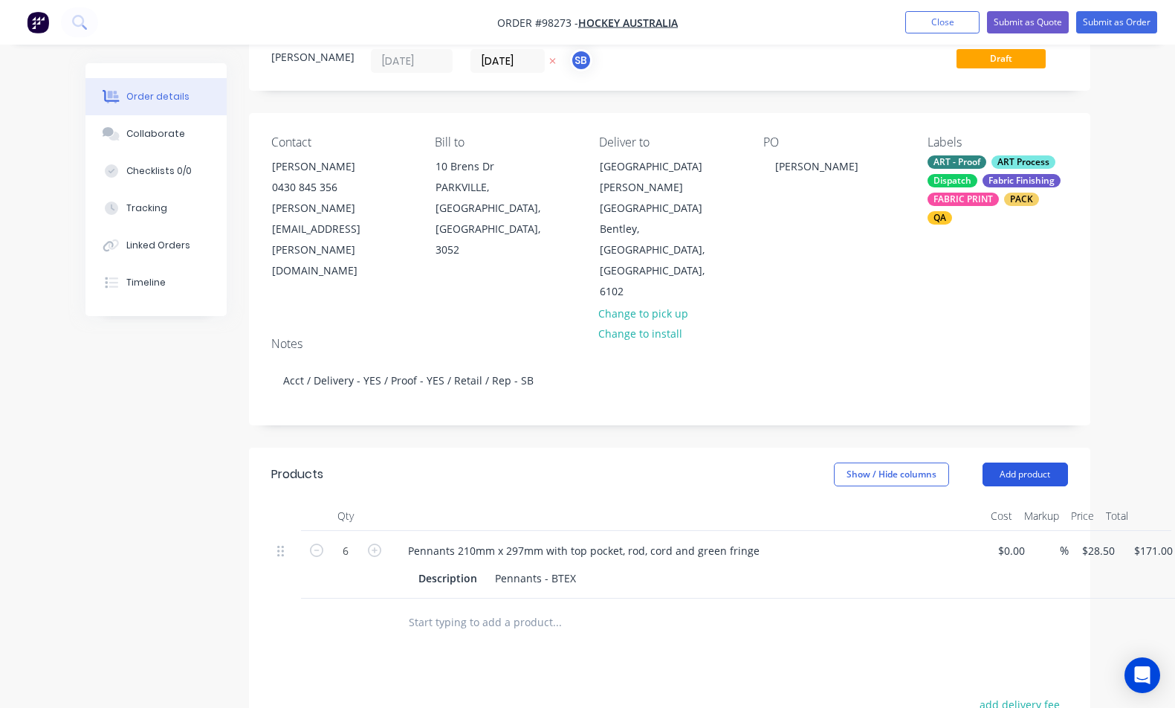
click at [1030, 462] on button "Add product" at bounding box center [1025, 474] width 85 height 24
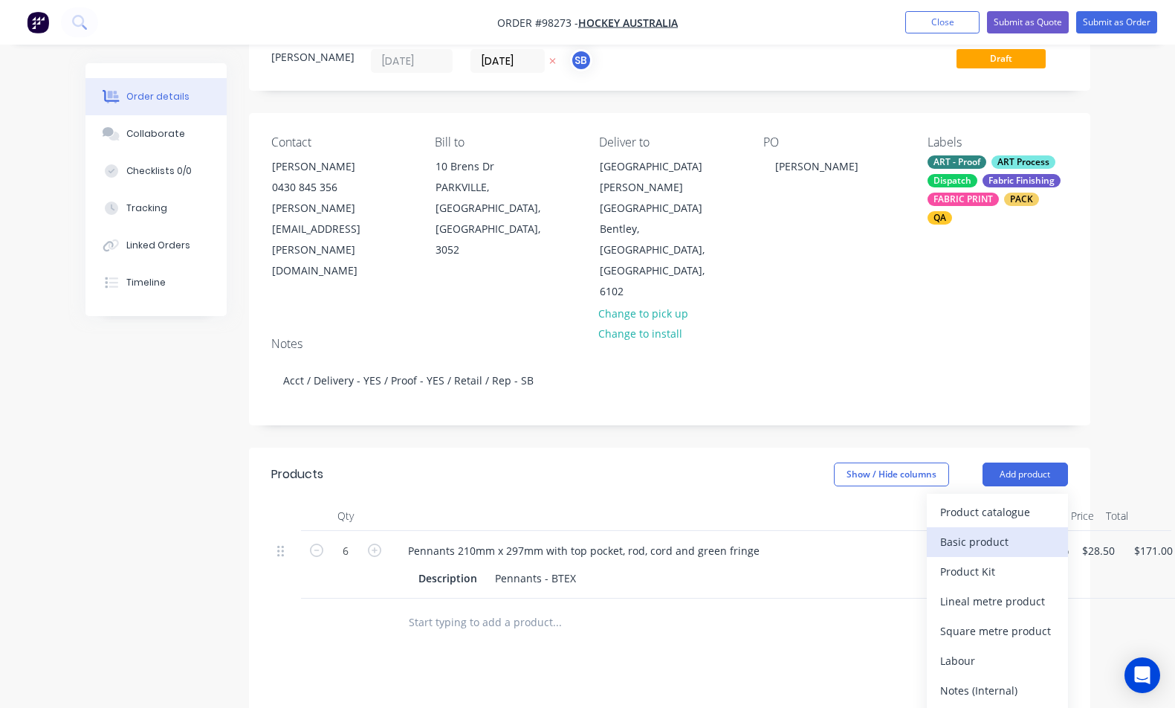
click at [1030, 531] on div "Basic product" at bounding box center [997, 542] width 114 height 22
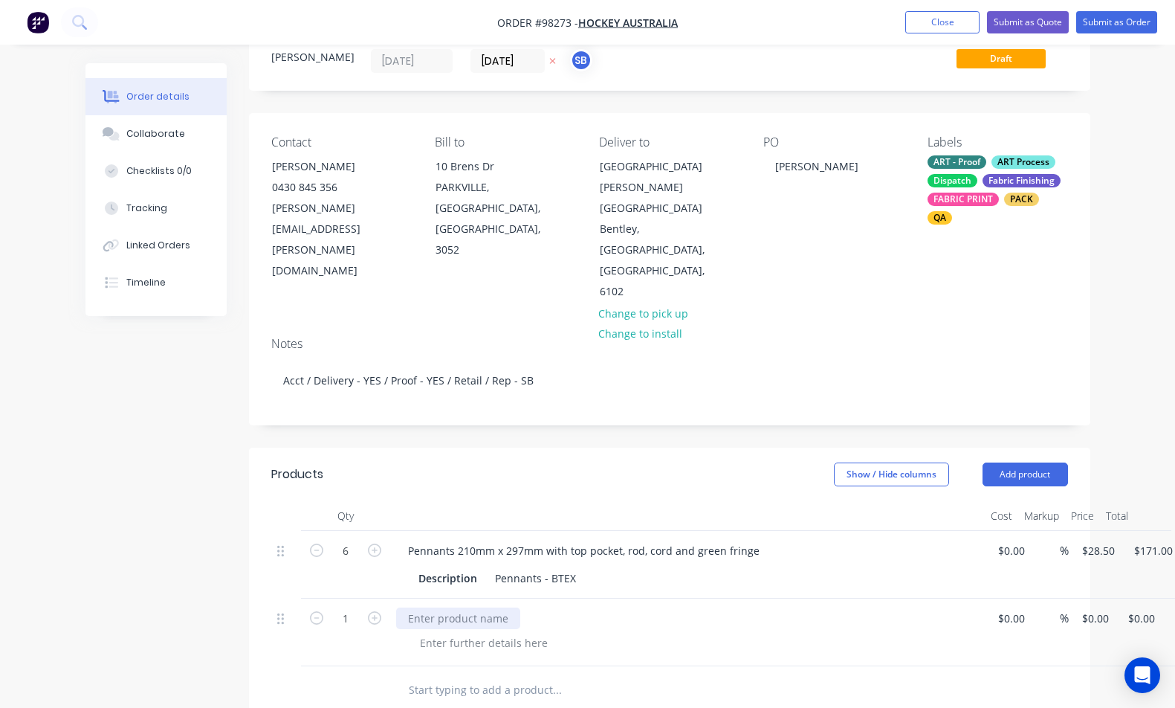
click at [442, 607] on div at bounding box center [458, 618] width 124 height 22
click at [1068, 598] on div "1 Delivery $0.00 $0.00 % 0 0 $0.00 $0.00" at bounding box center [669, 632] width 797 height 68
type input "$55.00"
click at [533, 632] on div at bounding box center [484, 643] width 152 height 22
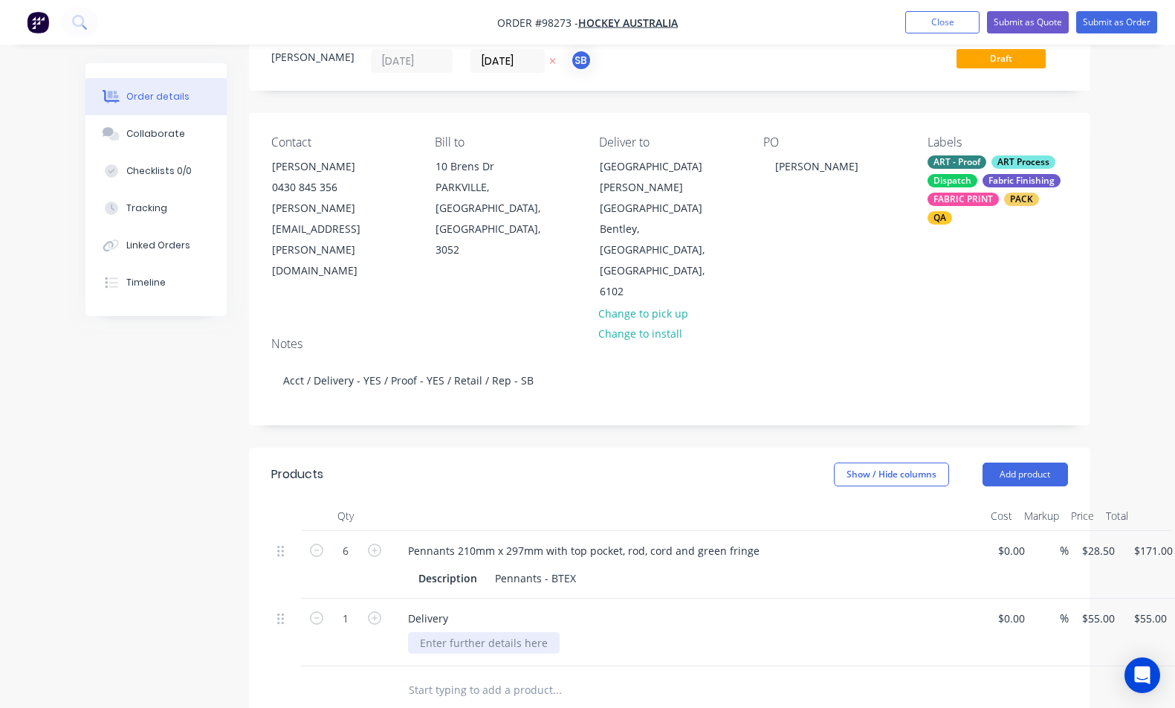
click at [524, 632] on div at bounding box center [484, 643] width 152 height 22
paste div
drag, startPoint x: 719, startPoint y: 492, endPoint x: 748, endPoint y: 487, distance: 29.5
click at [720, 540] on div "Pennants 210mm x 297mm with top pocket, rod, cord and green fringe" at bounding box center [583, 551] width 375 height 22
click at [748, 632] on div "[GEOGRAPHIC_DATA]" at bounding box center [693, 643] width 571 height 22
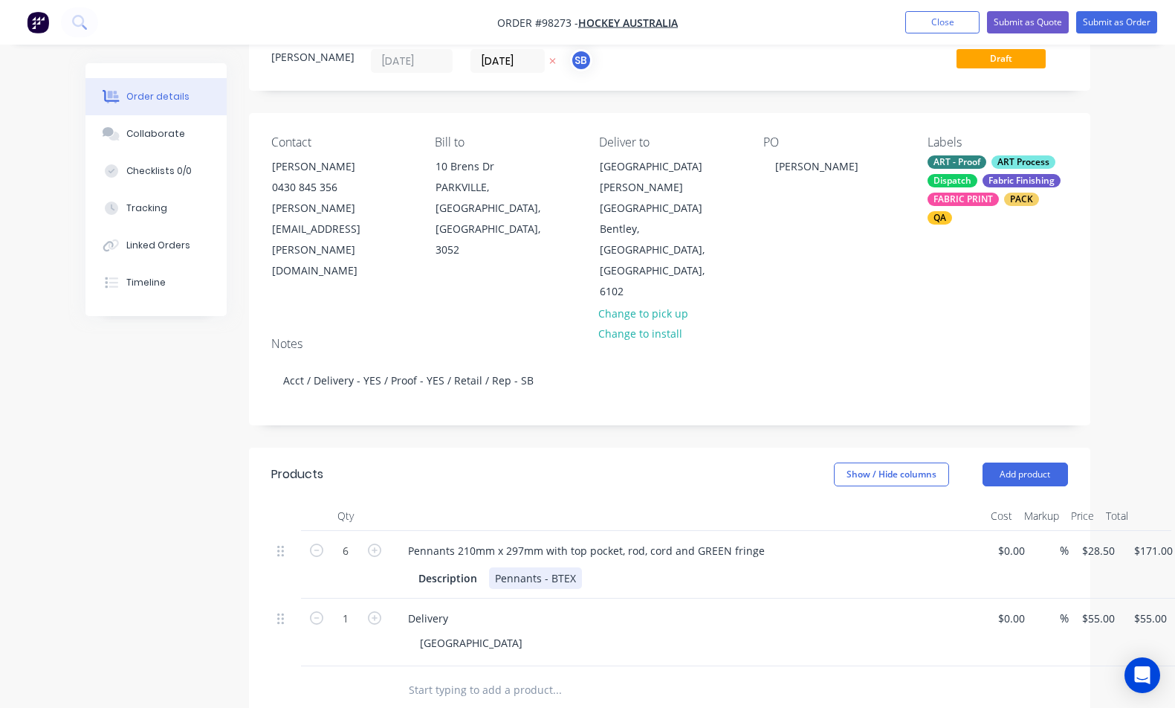
drag, startPoint x: 574, startPoint y: 511, endPoint x: 598, endPoint y: 502, distance: 25.4
click at [575, 567] on div "Pennants - BTEX" at bounding box center [535, 578] width 93 height 22
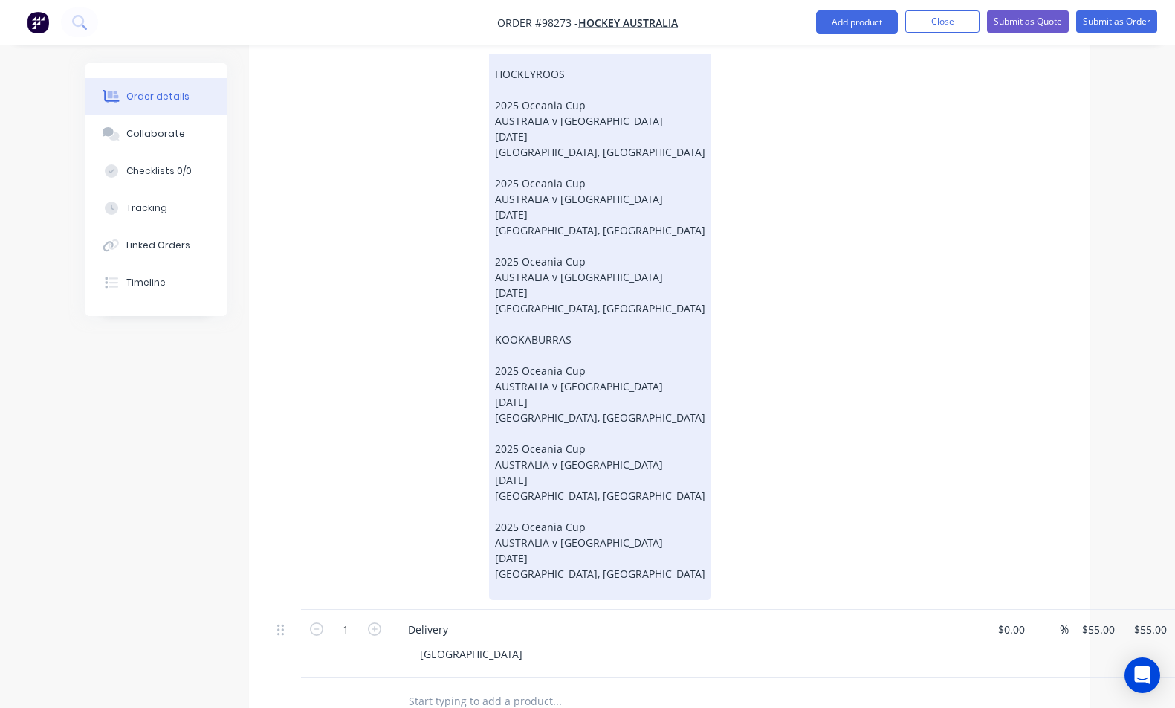
scroll to position [477, 0]
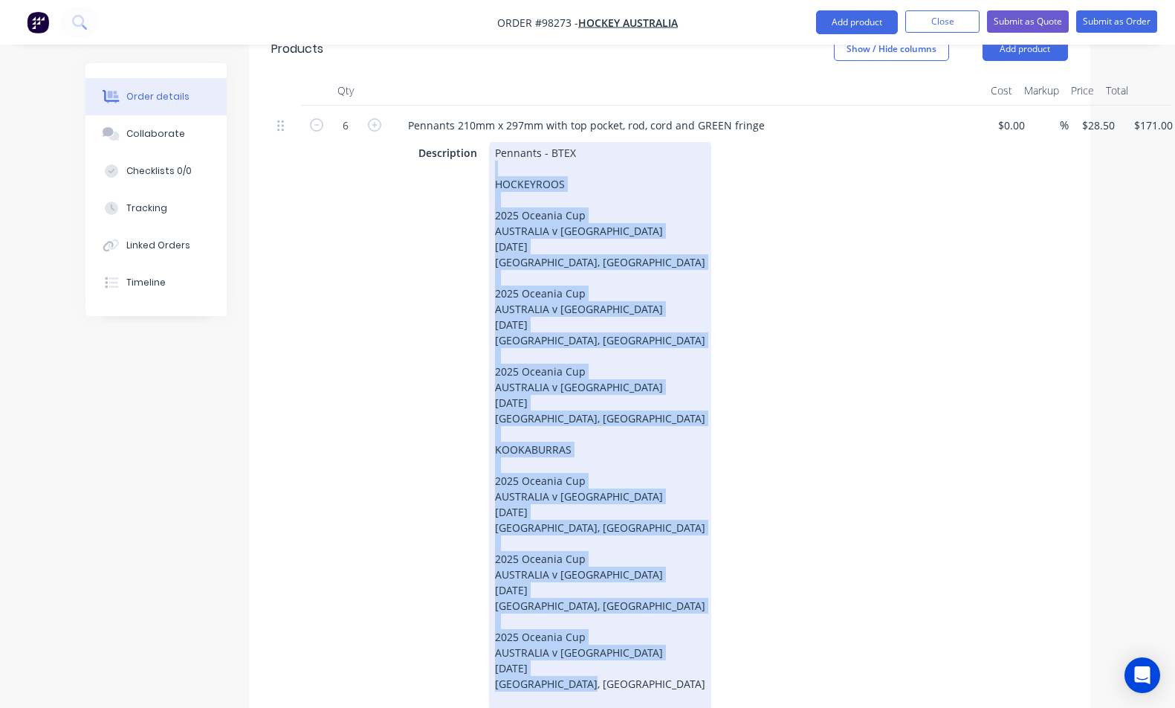
drag, startPoint x: 586, startPoint y: 618, endPoint x: 495, endPoint y: 103, distance: 523.1
click at [495, 142] on div "Pennants - BTEX HOCKEYROOS 2025 Oceania Cup AUSTRALIA v [GEOGRAPHIC_DATA] [DATE…" at bounding box center [600, 426] width 222 height 568
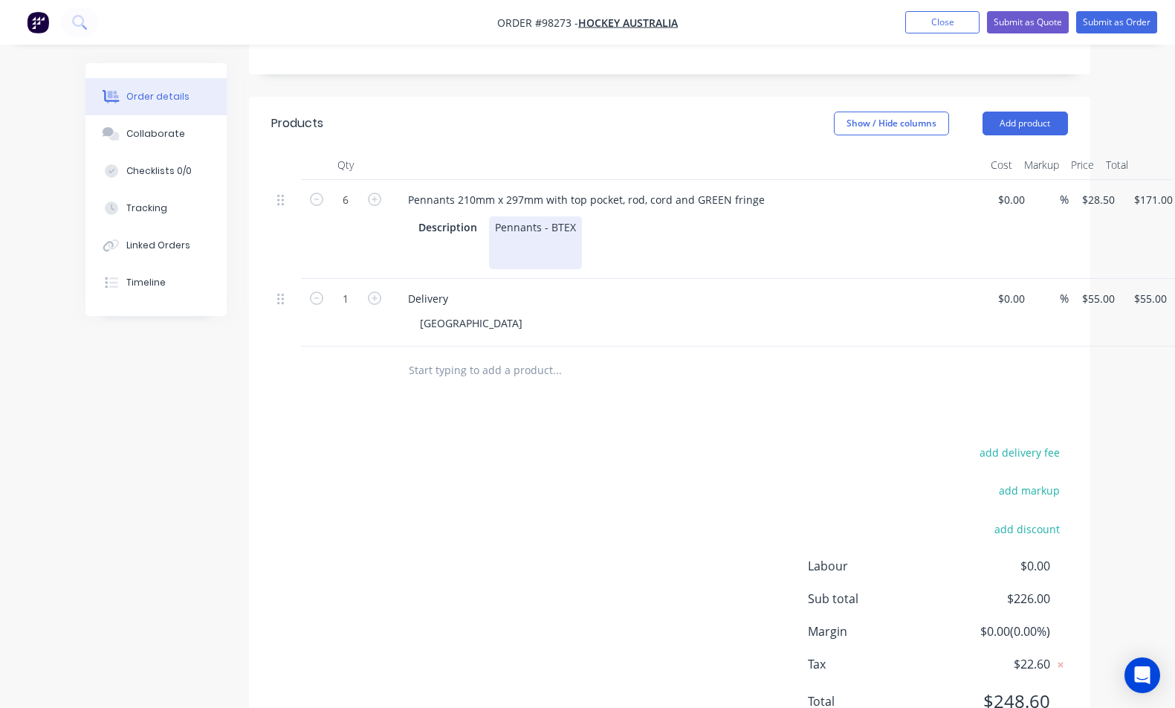
scroll to position [387, 0]
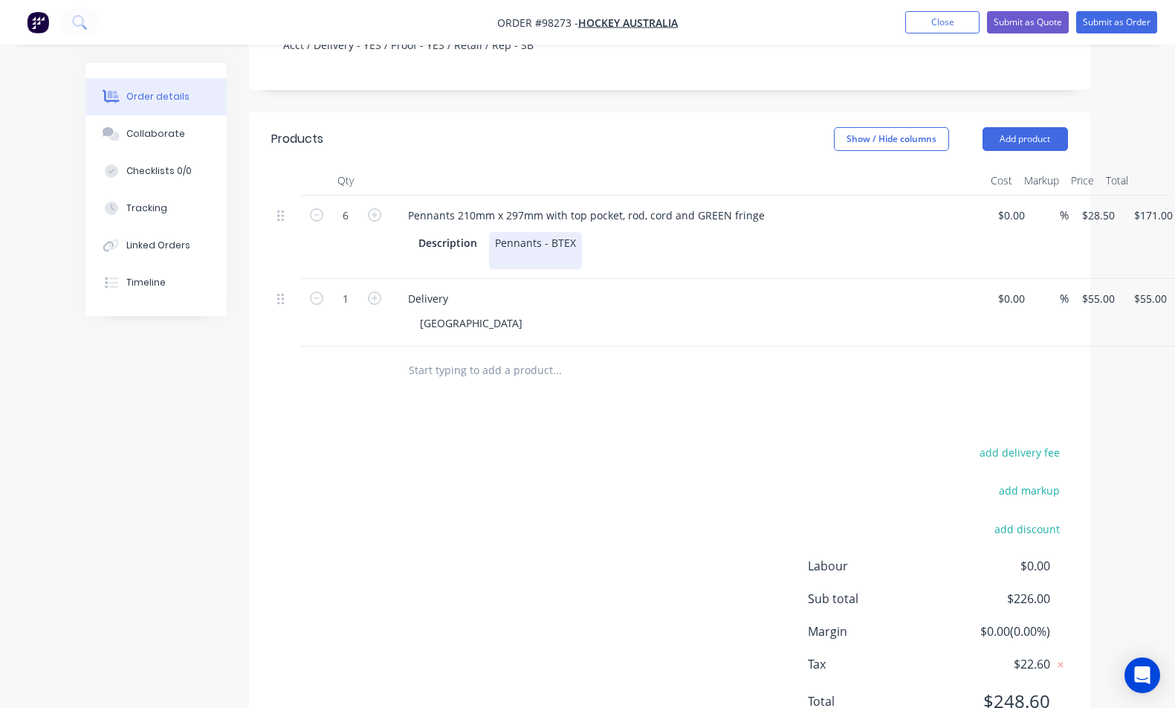
click at [521, 232] on div "Pennants - BTEX" at bounding box center [535, 250] width 93 height 37
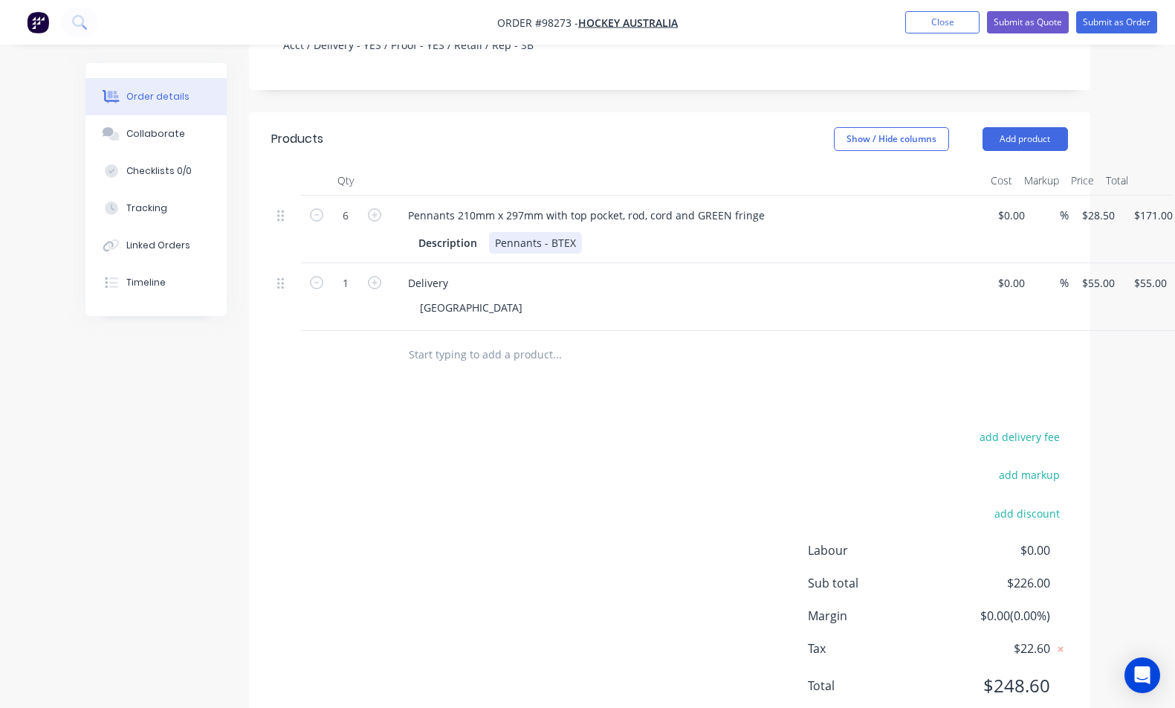
scroll to position [372, 0]
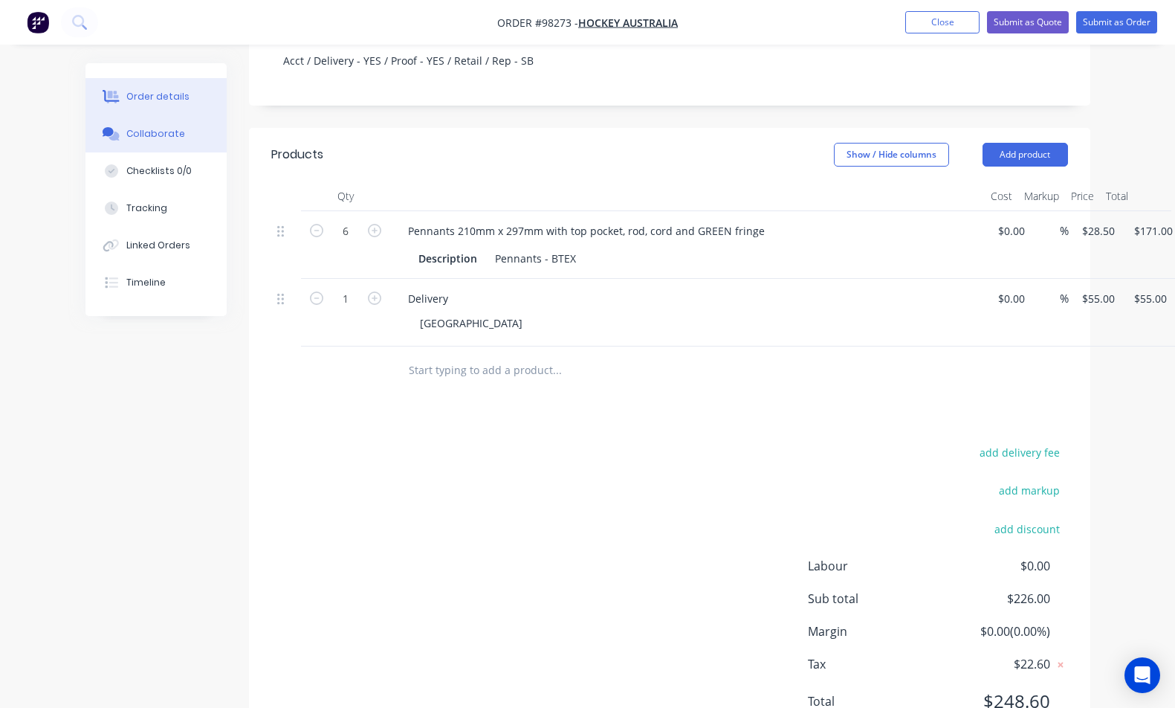
click at [116, 131] on icon at bounding box center [111, 133] width 17 height 13
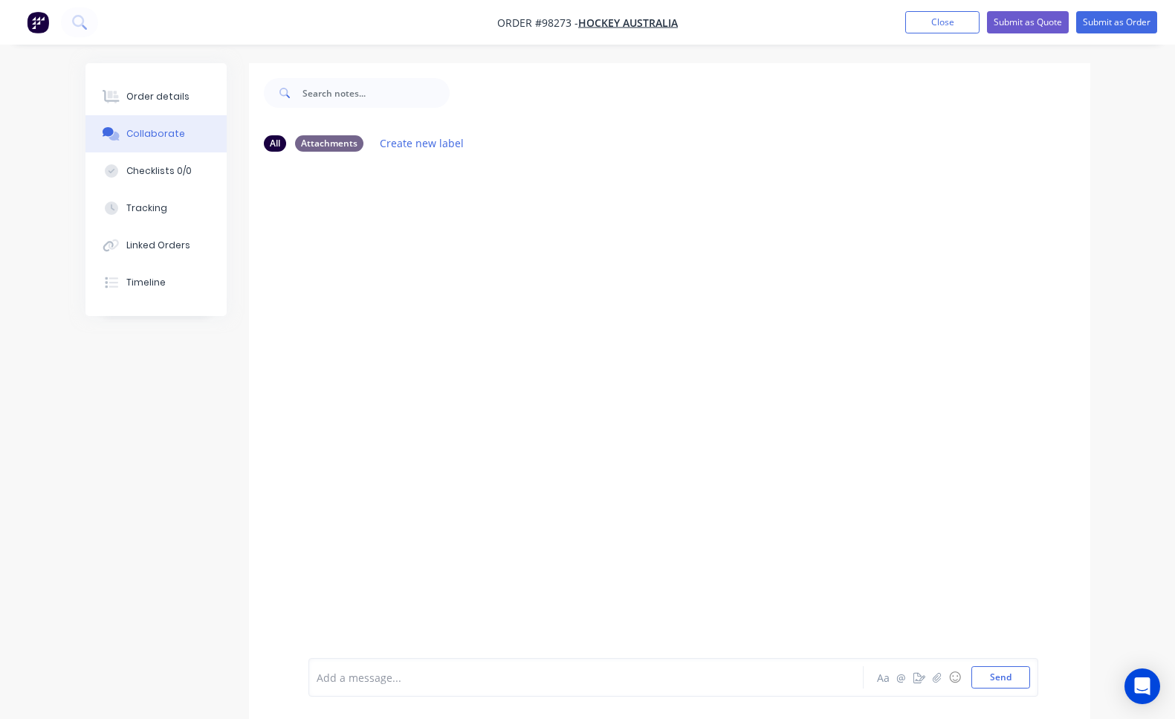
click at [451, 680] on div at bounding box center [584, 678] width 534 height 16
click at [994, 678] on button "Send" at bounding box center [1000, 677] width 59 height 22
click at [406, 675] on div at bounding box center [584, 678] width 534 height 16
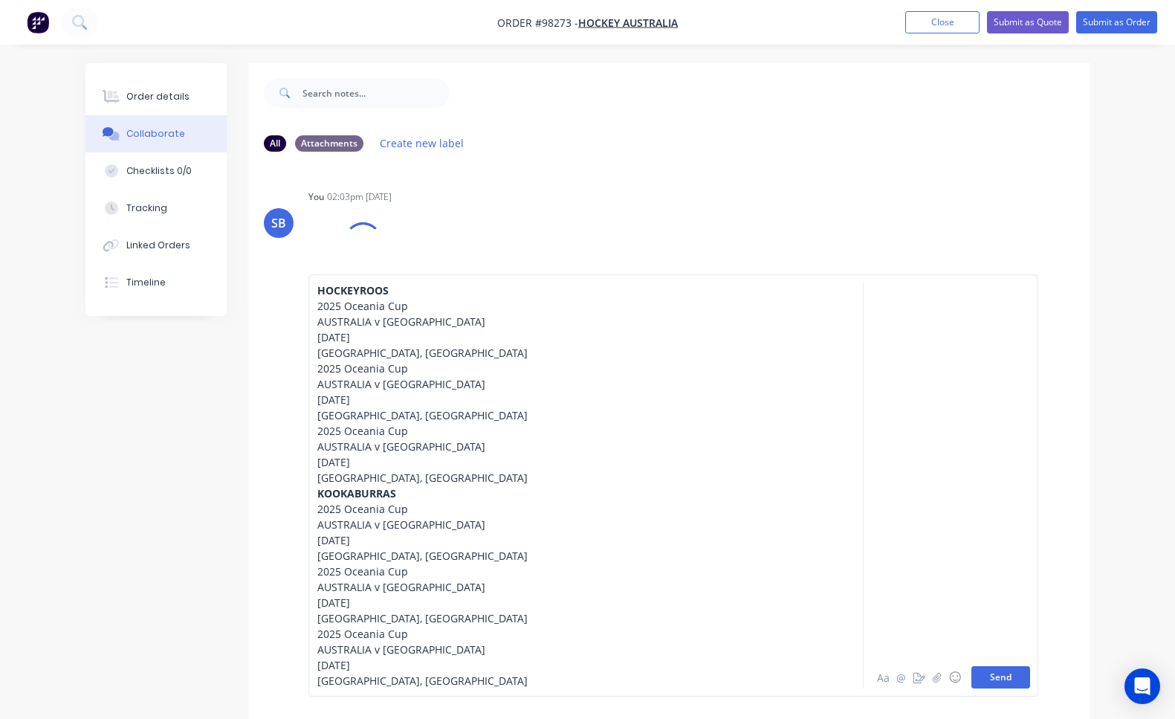
click at [1015, 673] on button "Send" at bounding box center [1000, 677] width 59 height 22
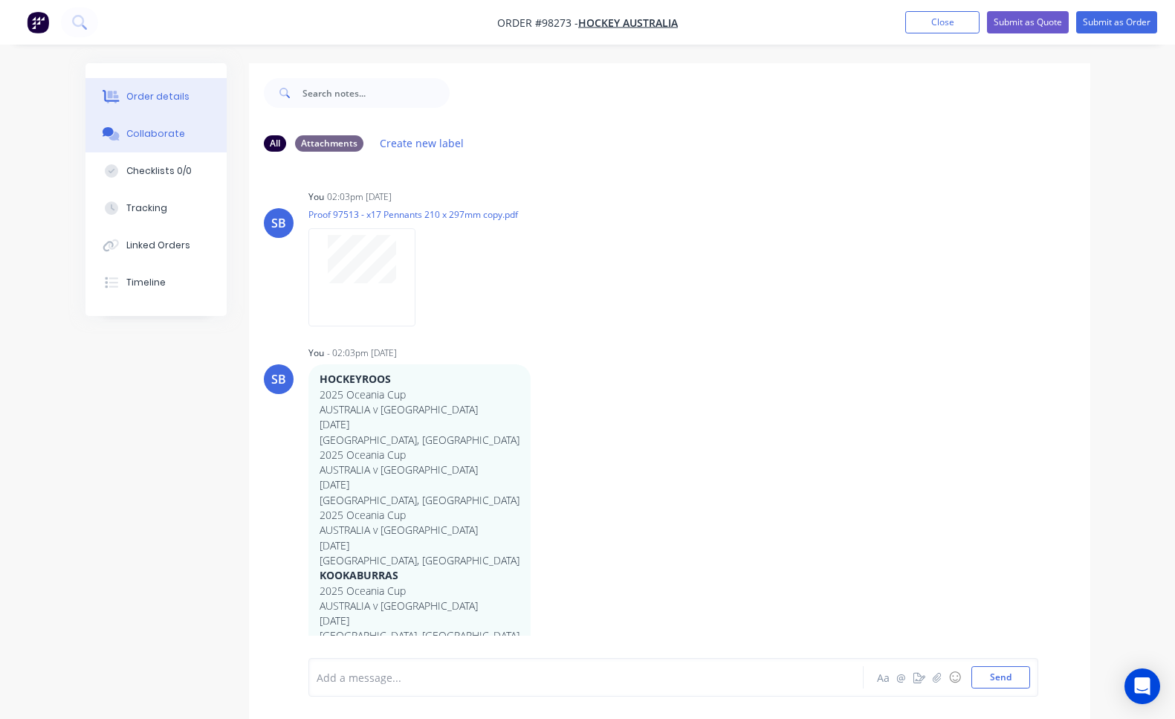
click at [171, 94] on div "Order details" at bounding box center [157, 96] width 63 height 13
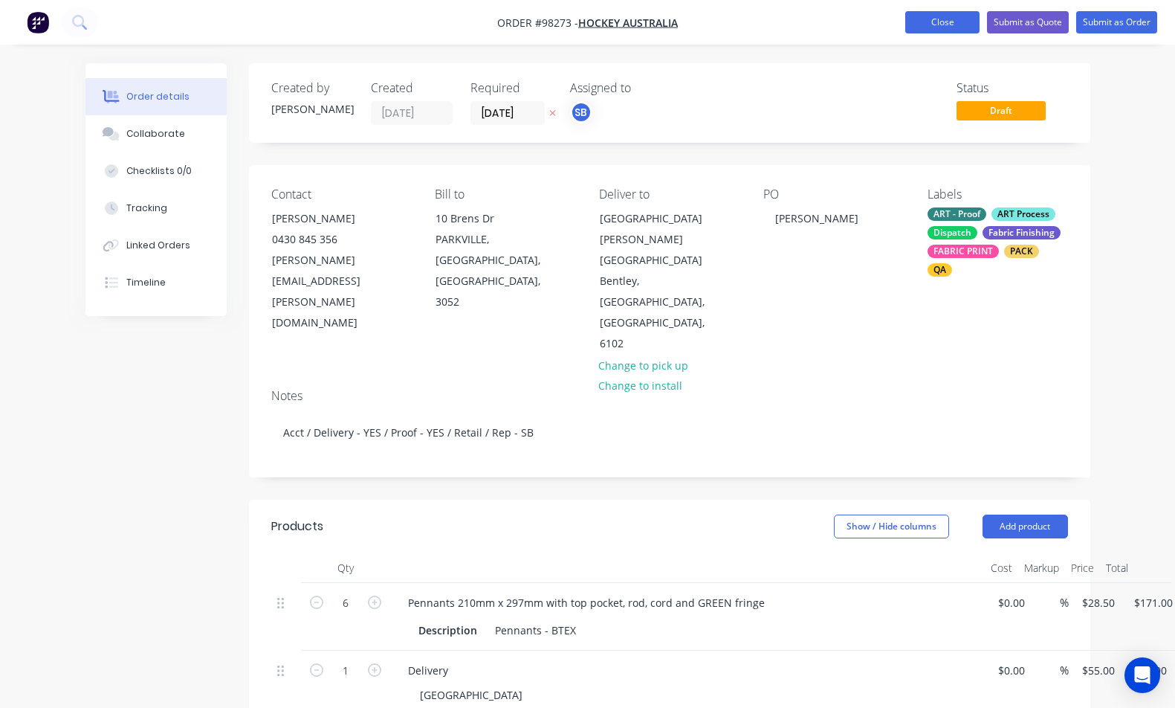
click at [922, 23] on button "Close" at bounding box center [942, 22] width 74 height 22
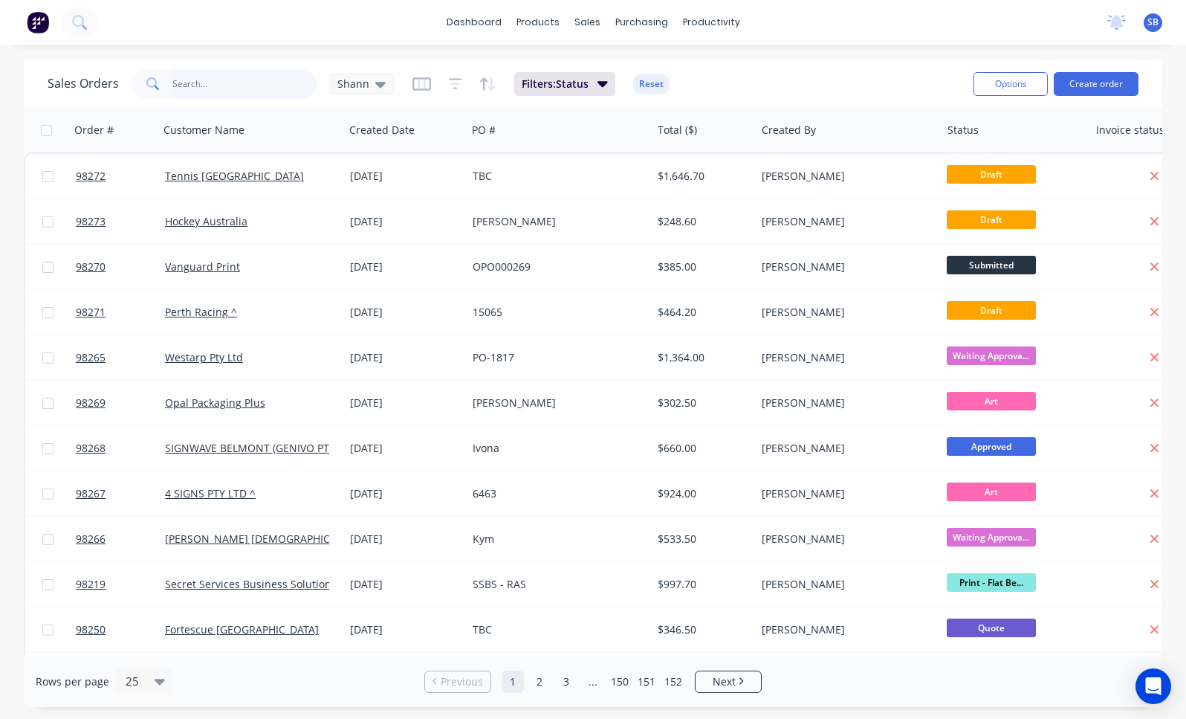
click at [233, 85] on input "text" at bounding box center [244, 84] width 145 height 30
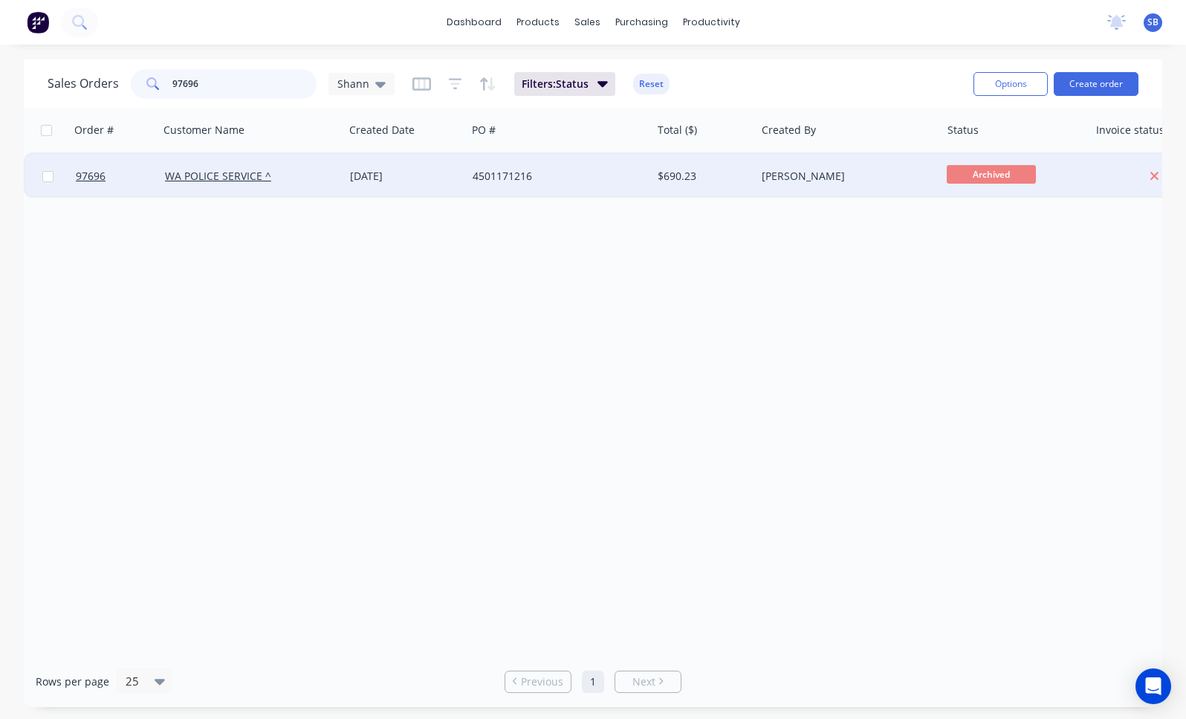
type input "97696"
click at [685, 175] on div "$690.23" at bounding box center [701, 176] width 87 height 15
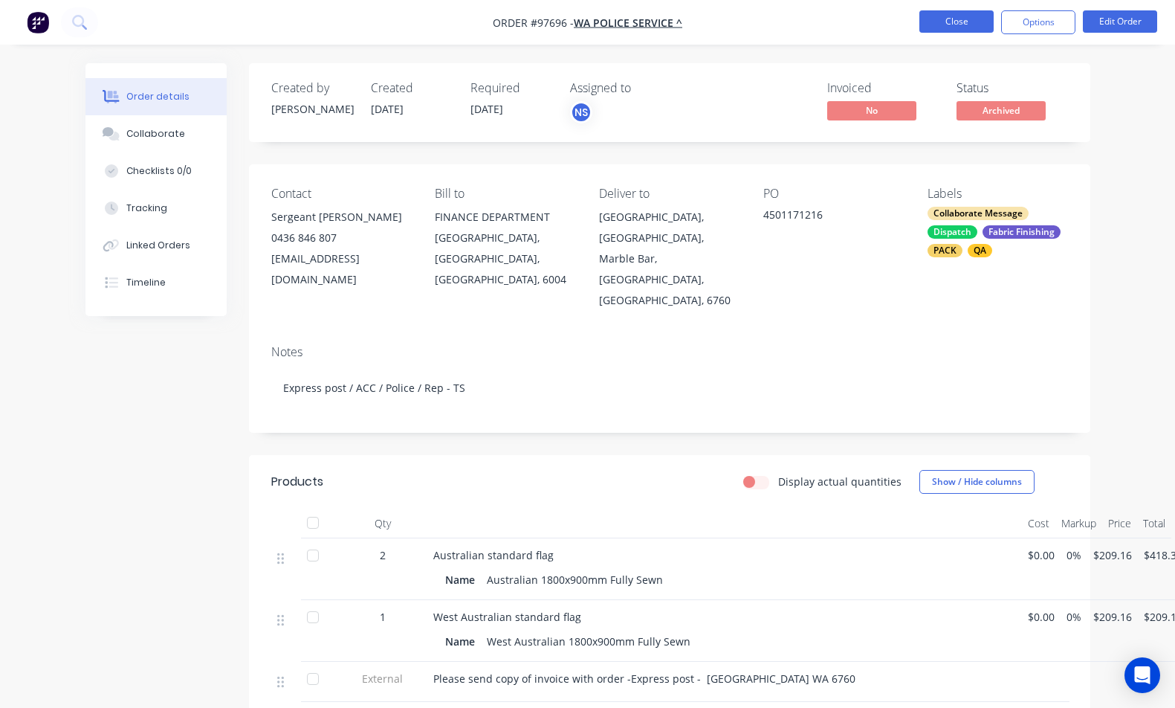
click at [948, 24] on button "Close" at bounding box center [956, 21] width 74 height 22
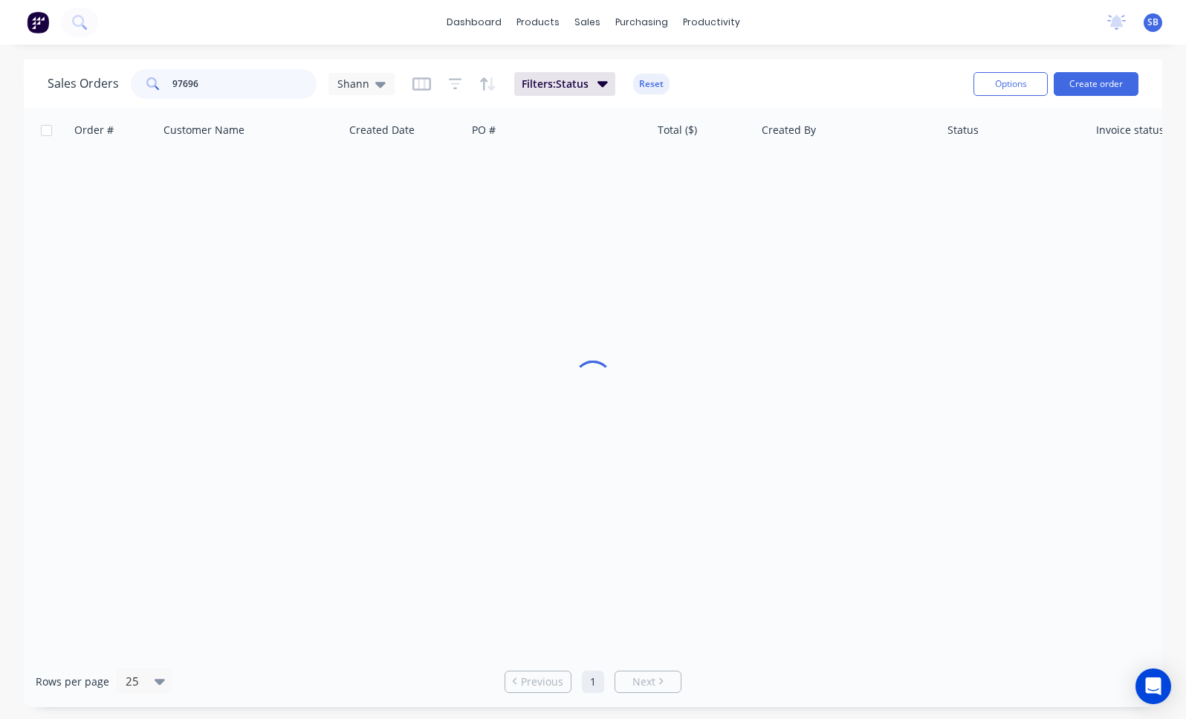
click at [245, 91] on input "97696" at bounding box center [244, 84] width 145 height 30
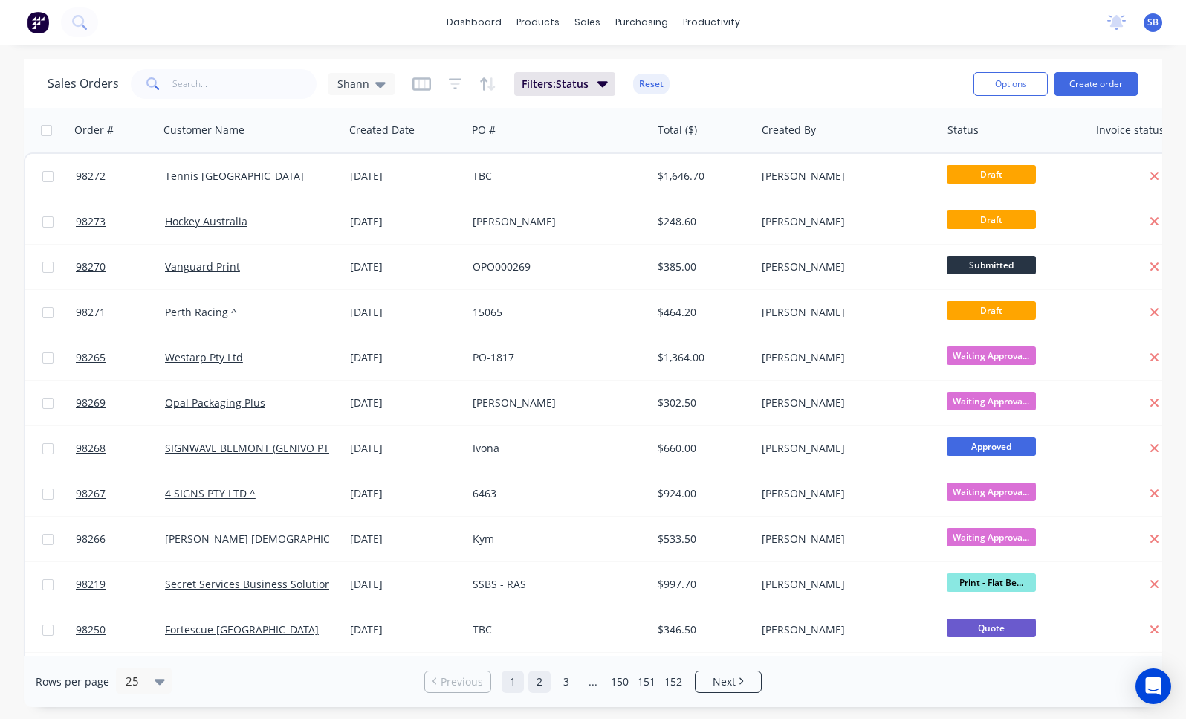
click at [545, 682] on link "2" at bounding box center [539, 681] width 22 height 22
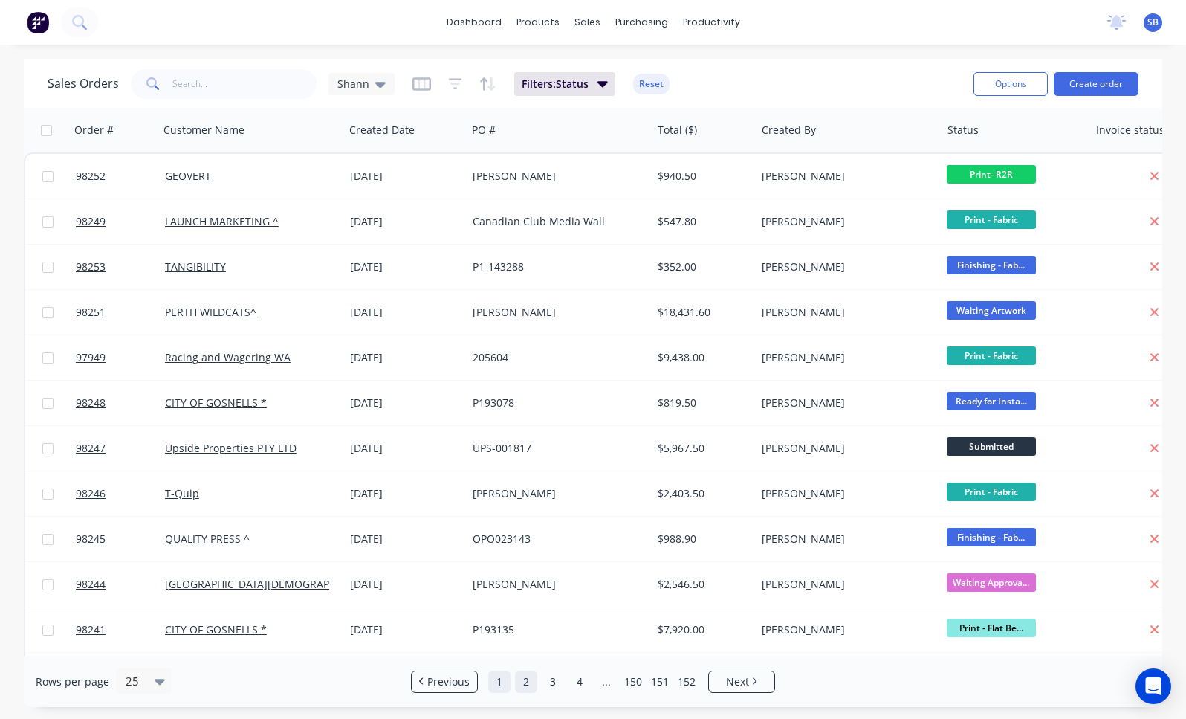
click at [504, 681] on link "1" at bounding box center [499, 681] width 22 height 22
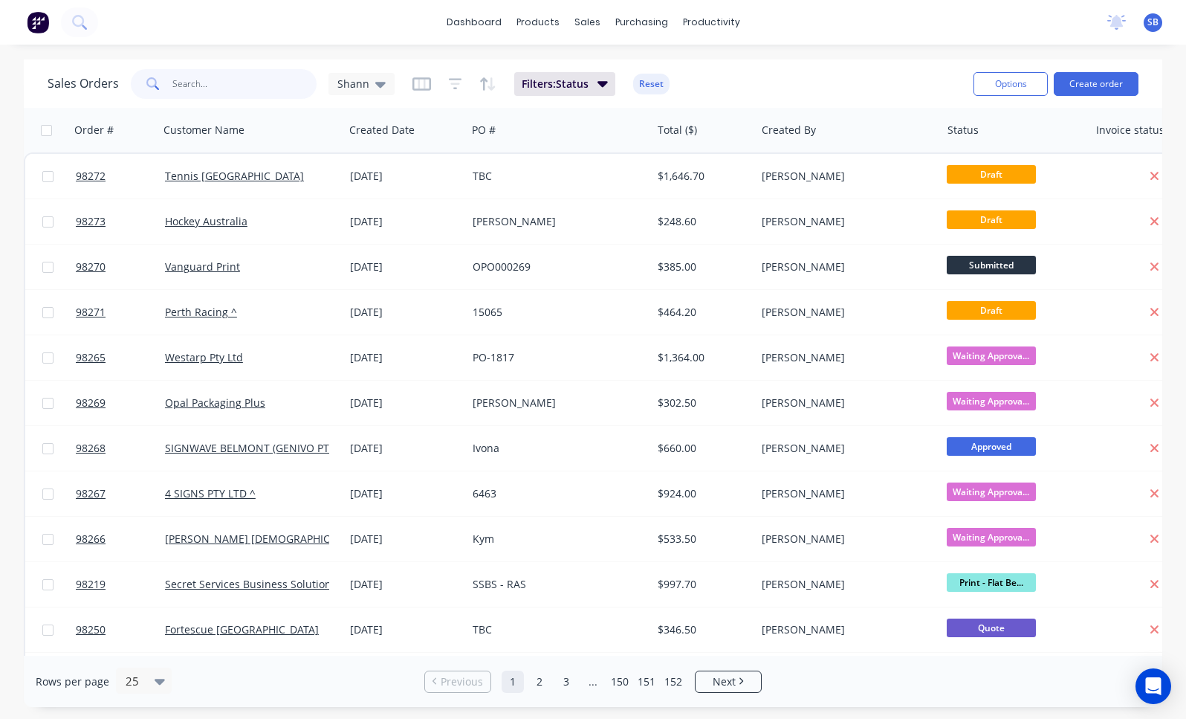
click at [262, 75] on input "text" at bounding box center [244, 84] width 145 height 30
type input "ROOFTOP"
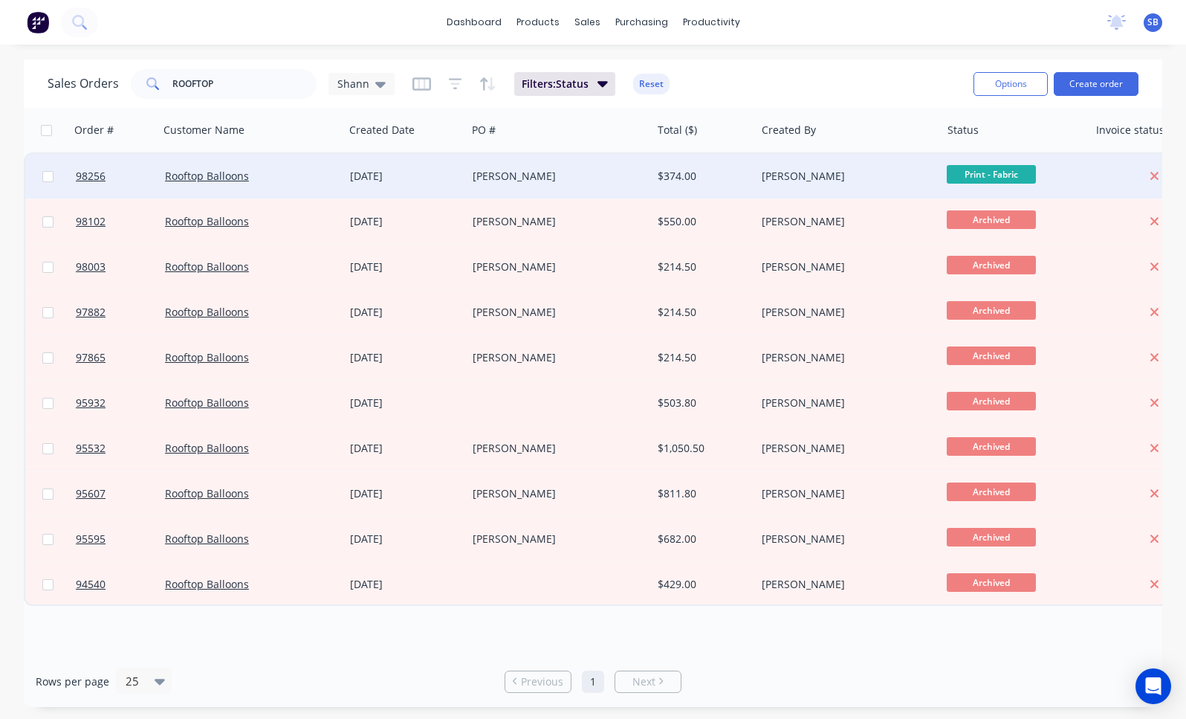
click at [395, 175] on div "[DATE]" at bounding box center [405, 176] width 111 height 15
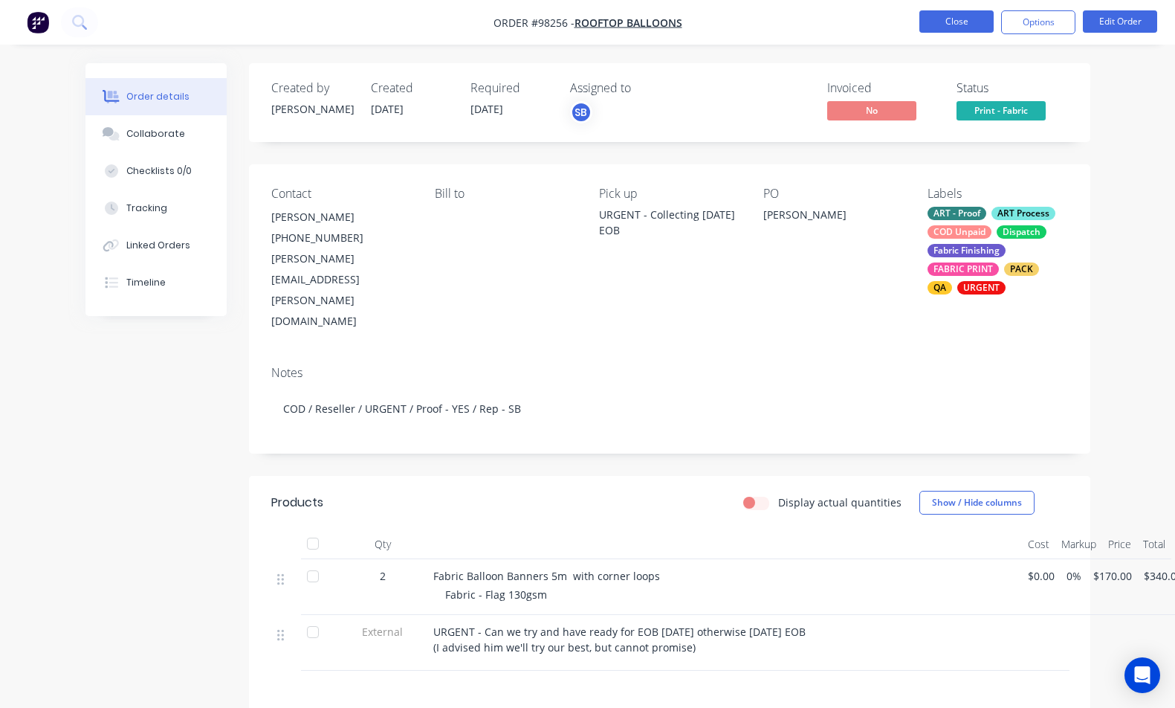
click at [952, 21] on button "Close" at bounding box center [956, 21] width 74 height 22
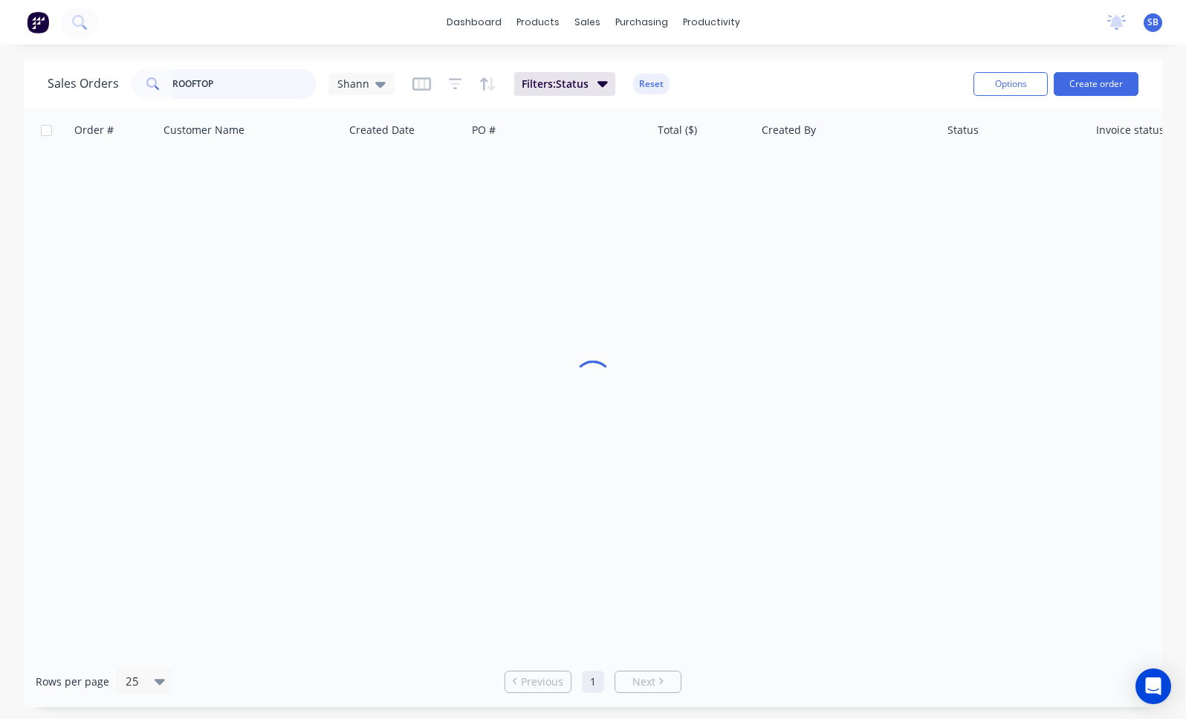
click at [249, 80] on input "ROOFTOP" at bounding box center [244, 84] width 145 height 30
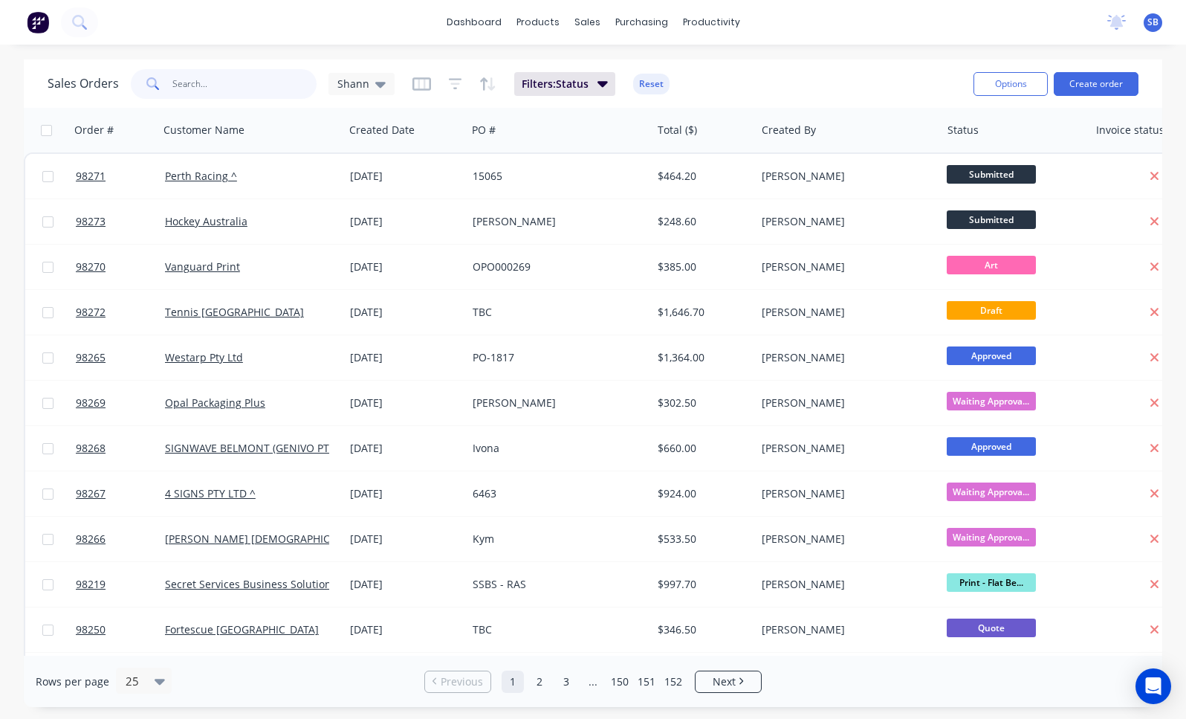
click at [288, 84] on input "text" at bounding box center [244, 84] width 145 height 30
type input "ROOFTOP"
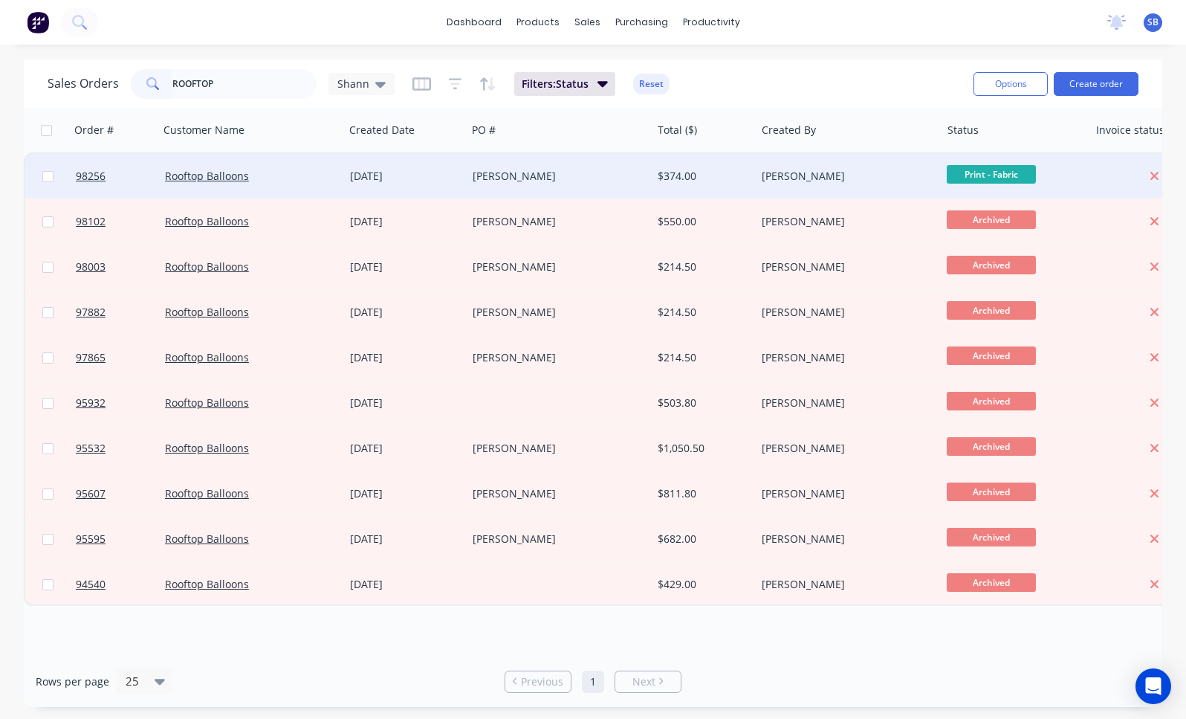
click at [528, 176] on div "[PERSON_NAME]" at bounding box center [555, 176] width 164 height 15
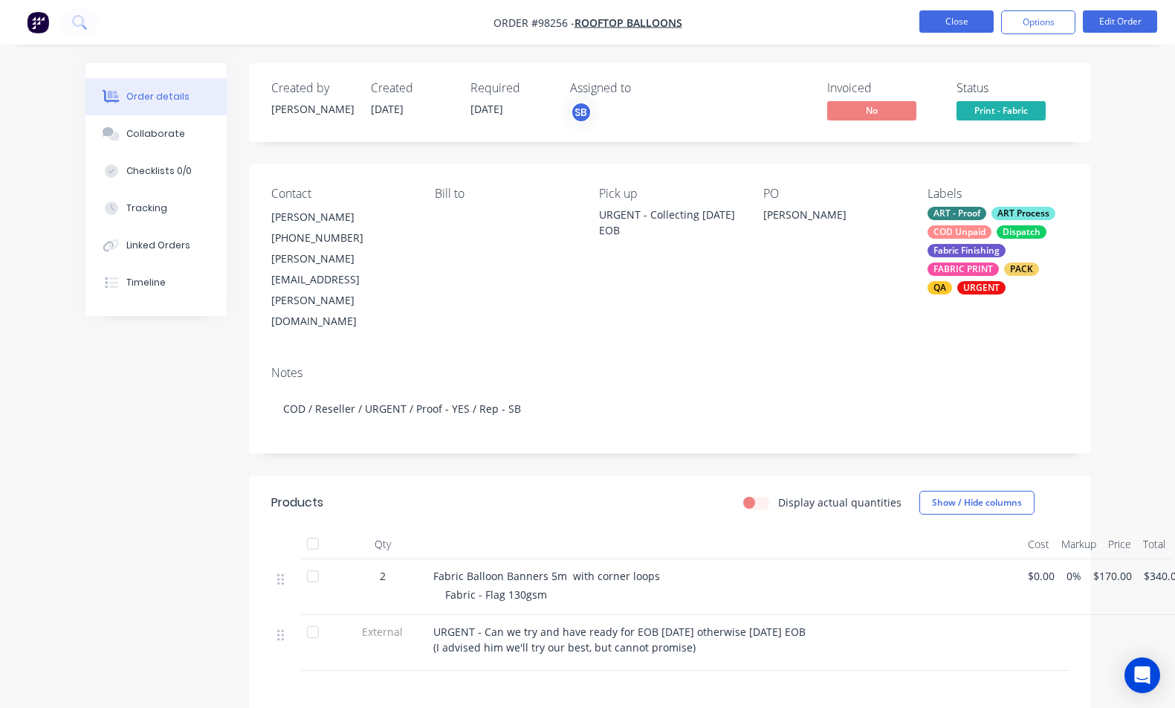
click at [954, 28] on button "Close" at bounding box center [956, 21] width 74 height 22
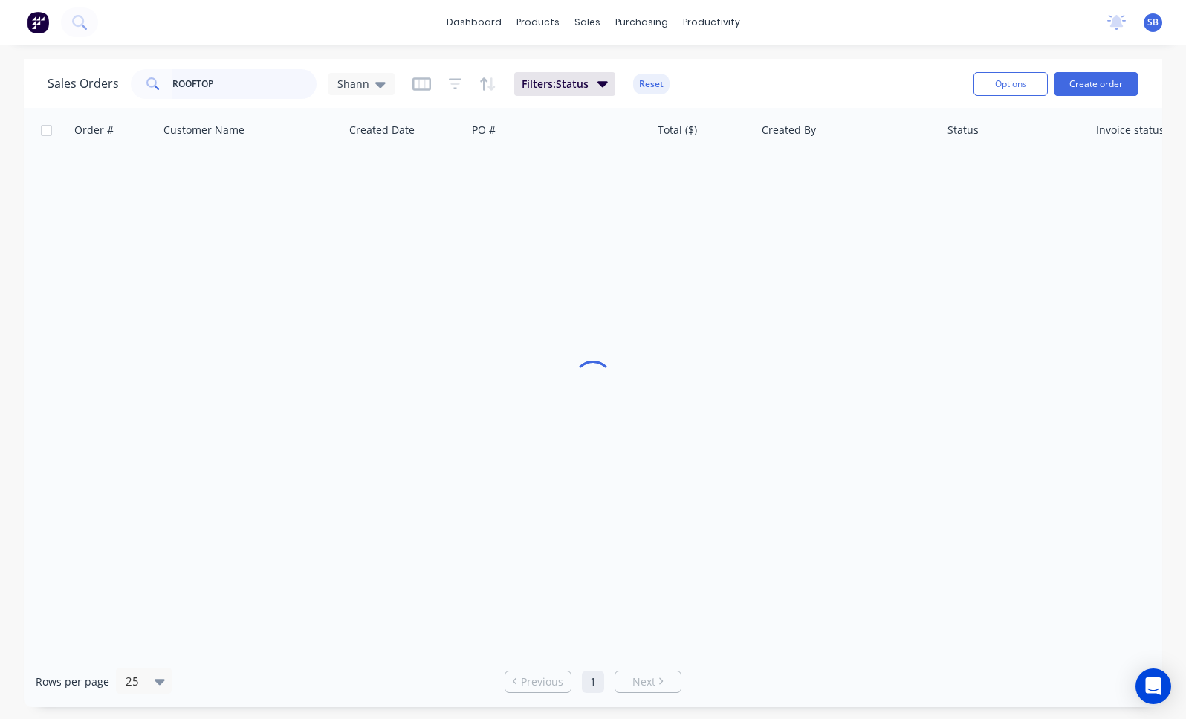
click at [219, 78] on input "ROOFTOP" at bounding box center [244, 84] width 145 height 30
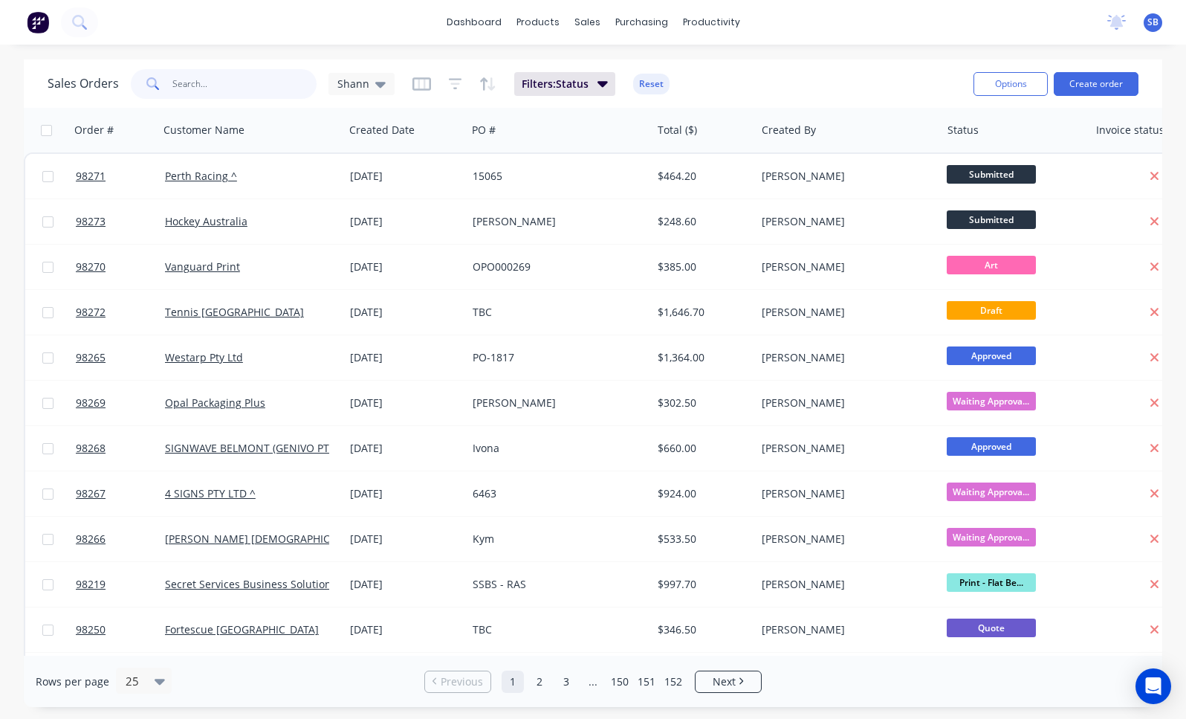
click at [201, 86] on input "text" at bounding box center [244, 84] width 145 height 30
type input "rooftop"
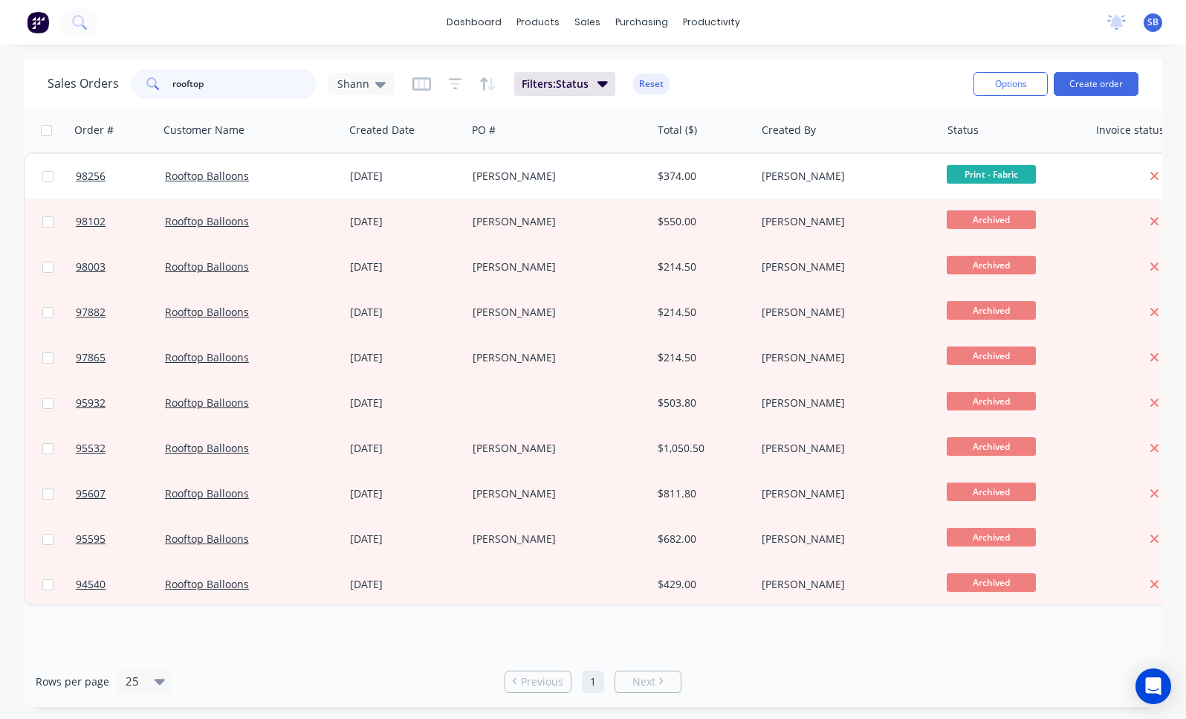
click at [217, 84] on input "rooftop" at bounding box center [244, 84] width 145 height 30
